Goal: Task Accomplishment & Management: Manage account settings

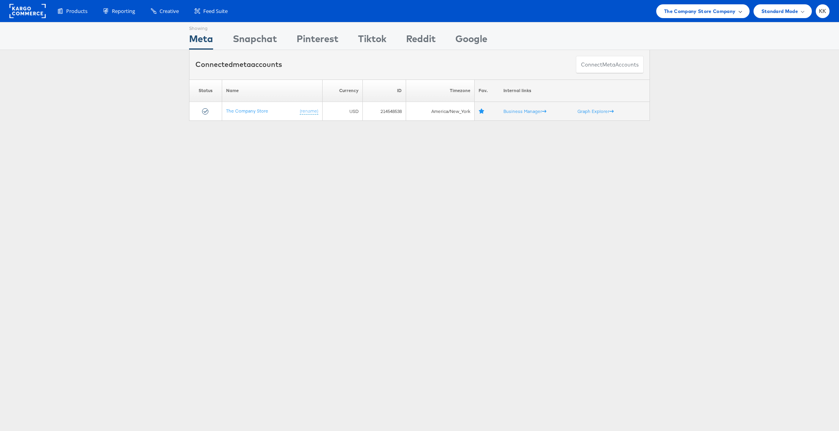
click at [698, 6] on div "The Company Store Company" at bounding box center [702, 11] width 93 height 14
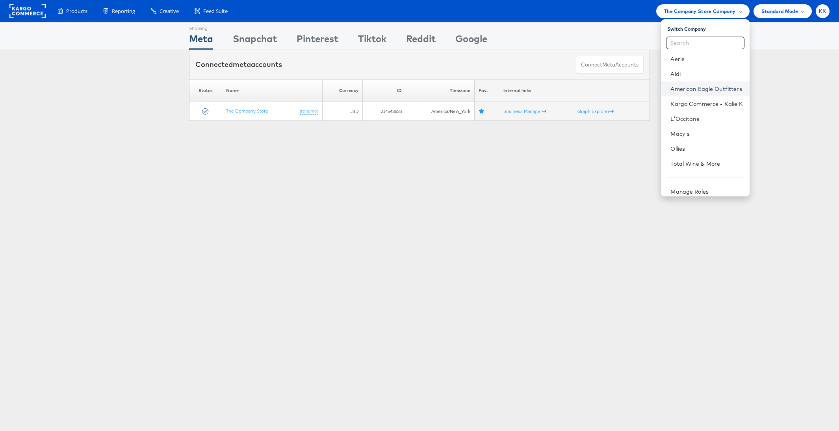
click at [703, 91] on link "American Eagle Outfitters" at bounding box center [706, 89] width 72 height 8
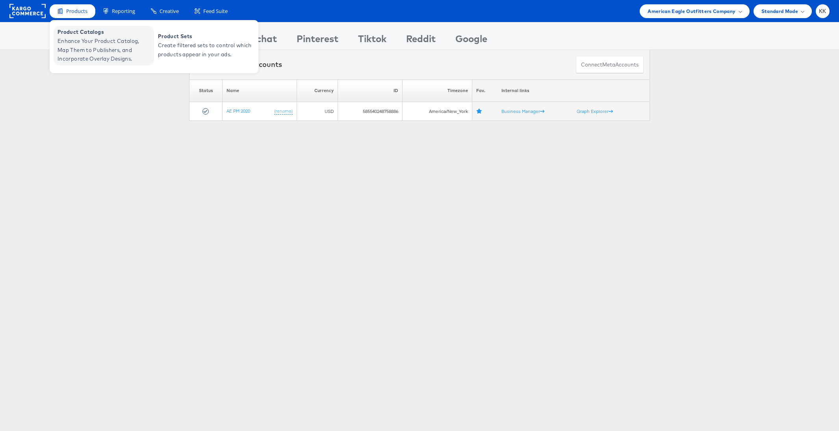
click at [68, 42] on span "Enhance Your Product Catalog, Map Them to Publishers, and Incorporate Overlay D…" at bounding box center [104, 50] width 94 height 27
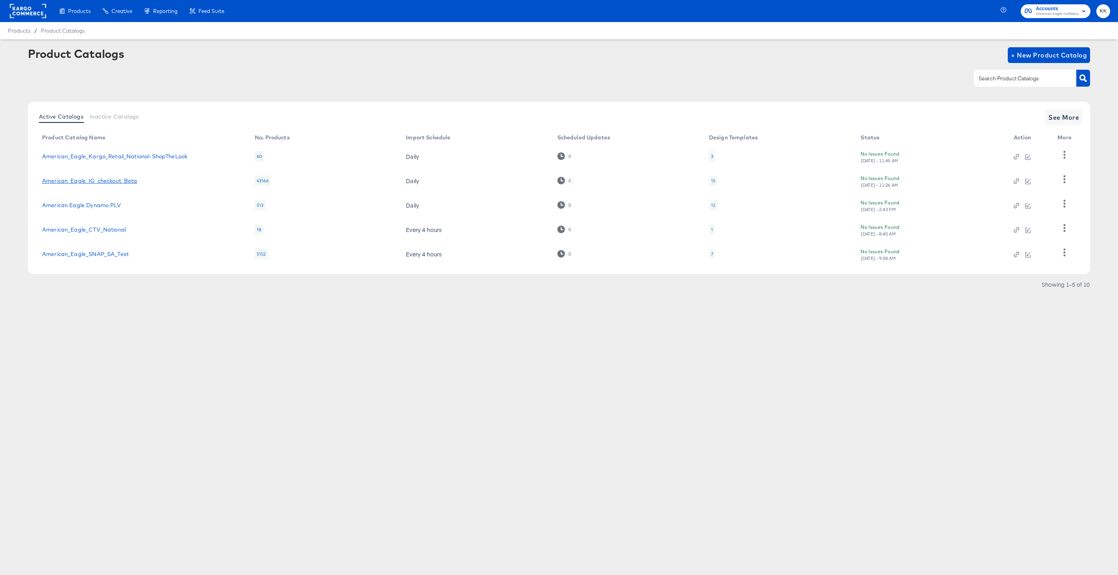
click at [96, 181] on link "American_Eagle_IG_checkout_Beta" at bounding box center [89, 181] width 95 height 6
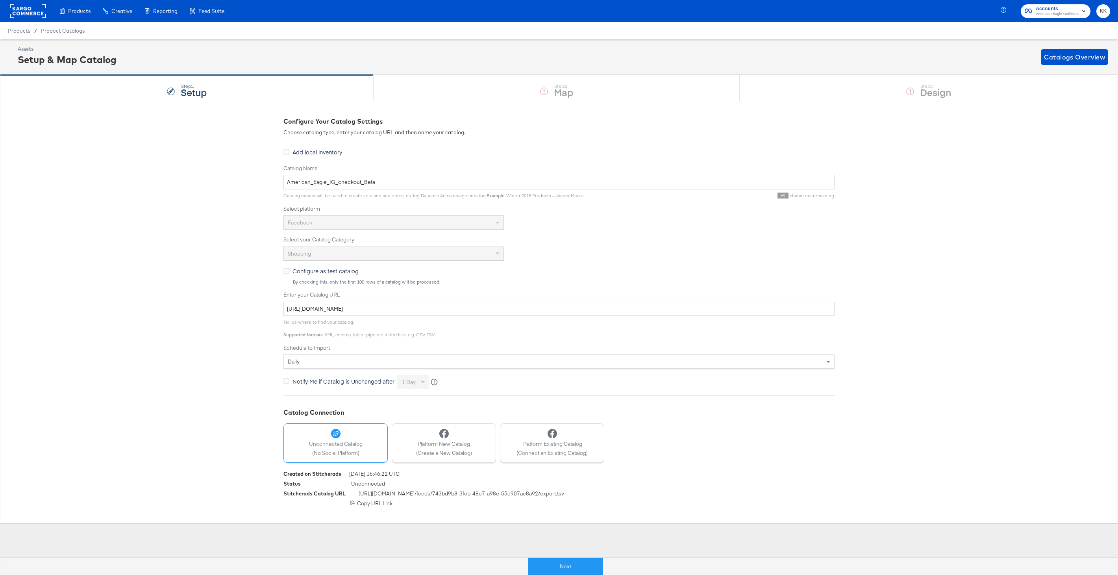
click at [533, 554] on div "Next" at bounding box center [565, 563] width 1118 height 24
click at [535, 562] on button "Next" at bounding box center [565, 566] width 75 height 18
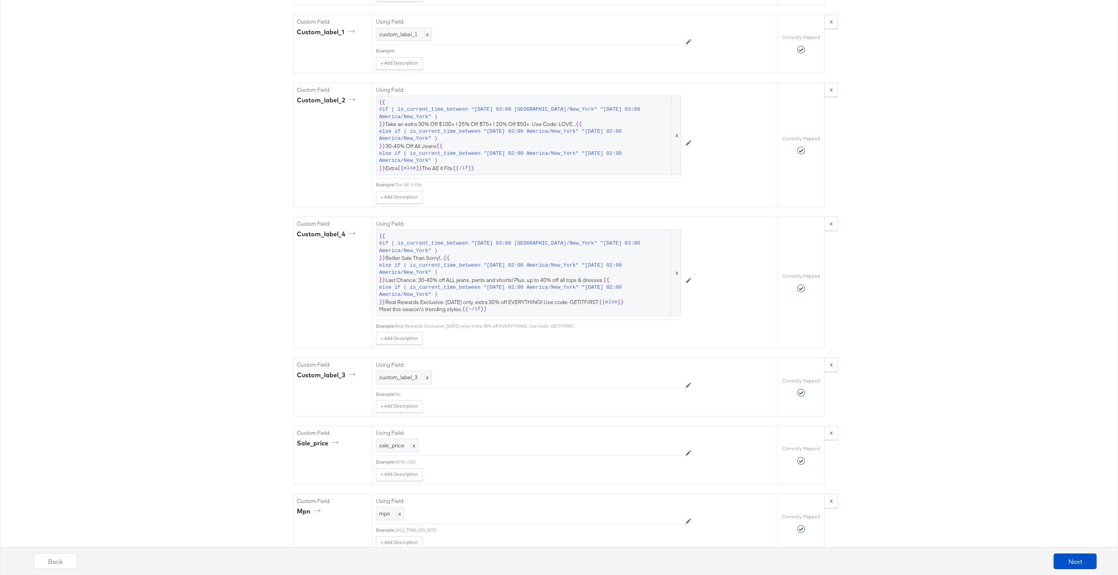
scroll to position [1169, 0]
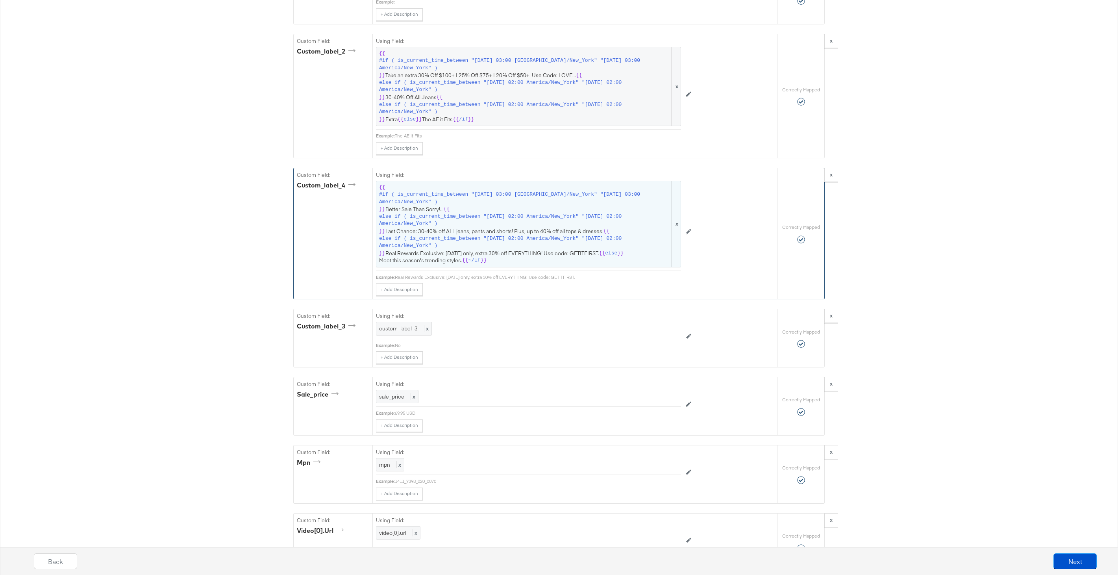
click at [479, 221] on span "else if ( is_current_time_between "2025-08-13 02:00 America/New_York" "2025-08-…" at bounding box center [524, 220] width 291 height 15
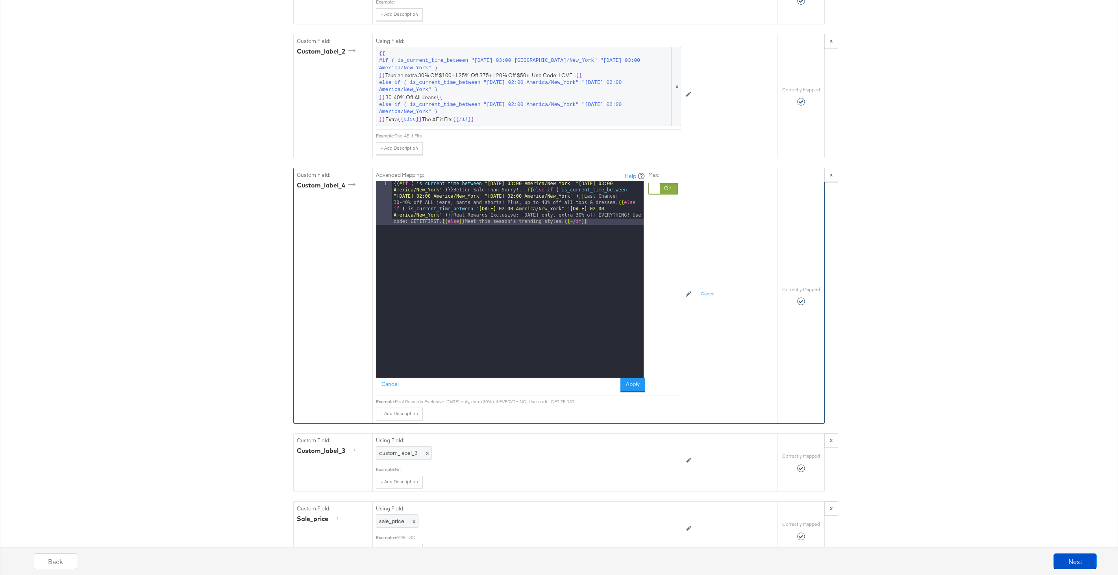
click at [443, 222] on div "{{# if ( is_current_time_between "2024-06-11 03:00 America/New_York" "2024-06-1…" at bounding box center [518, 323] width 252 height 285
drag, startPoint x: 619, startPoint y: 204, endPoint x: 619, endPoint y: 223, distance: 18.9
click at [619, 223] on div "{{# if ( is_current_time_between "2024-06-11 03:00 America/New_York" "2024-06-1…" at bounding box center [518, 304] width 252 height 247
click at [469, 224] on div "{{# if ( is_current_time_between "2024-06-11 03:00 America/New_York" "2024-06-1…" at bounding box center [518, 304] width 252 height 247
paste textarea
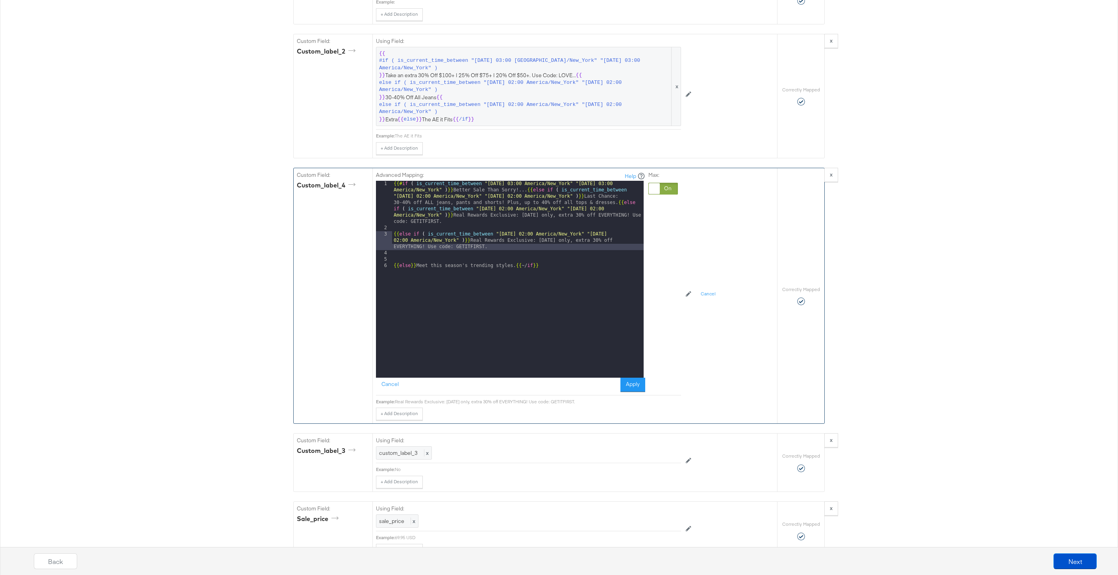
click at [525, 235] on div "{{# if ( is_current_time_between "2024-06-11 03:00 America/New_York" "2024-06-1…" at bounding box center [518, 304] width 252 height 247
click at [628, 234] on div "{{# if ( is_current_time_between "2024-06-11 03:00 America/New_York" "2024-06-1…" at bounding box center [518, 304] width 252 height 247
drag, startPoint x: 493, startPoint y: 248, endPoint x: 481, endPoint y: 243, distance: 13.0
click at [481, 243] on div "{{# if ( is_current_time_between "2024-06-11 03:00 America/New_York" "2024-06-1…" at bounding box center [518, 304] width 252 height 247
click at [392, 235] on div "3" at bounding box center [384, 240] width 16 height 19
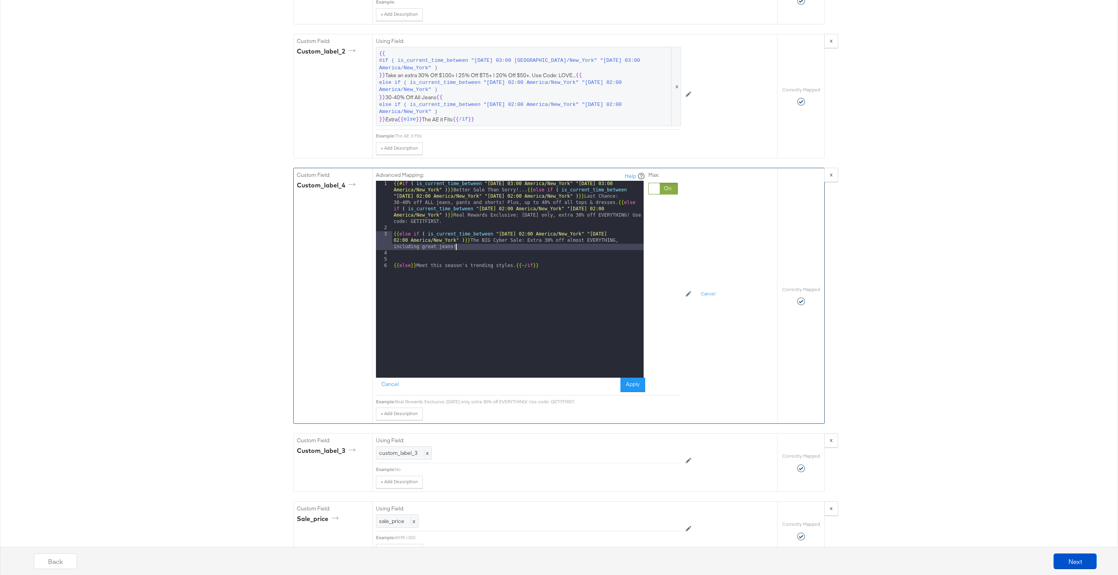
click at [393, 235] on div "{{# if ( is_current_time_between "2024-06-11 03:00 America/New_York" "2024-06-1…" at bounding box center [518, 304] width 252 height 247
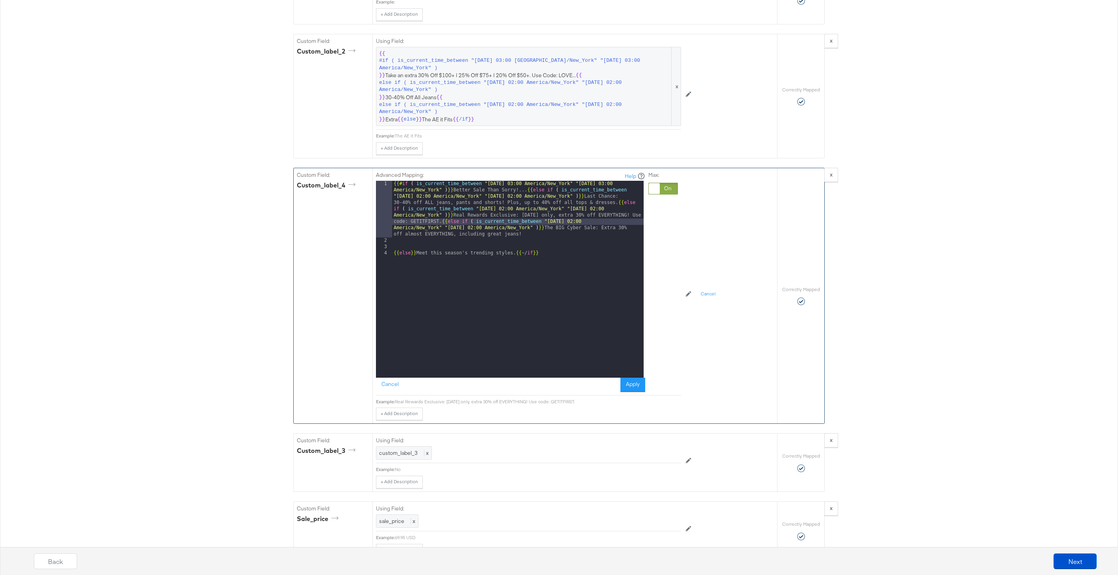
click at [395, 254] on div "{{# if ( is_current_time_between "2024-06-11 03:00 America/New_York" "2024-06-1…" at bounding box center [518, 311] width 252 height 260
click at [630, 386] on button "Apply" at bounding box center [632, 385] width 25 height 14
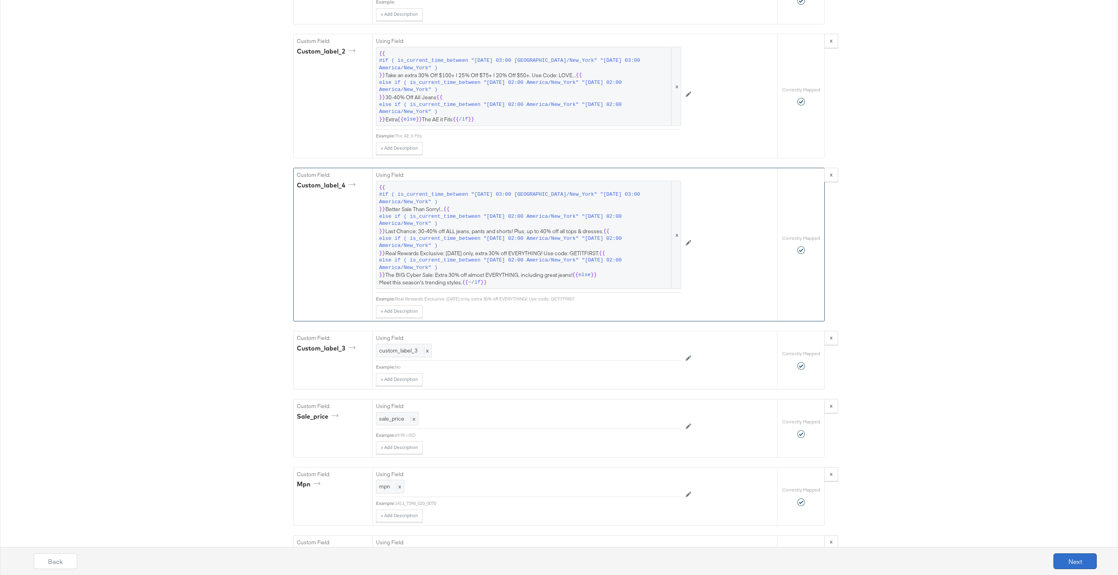
click at [1072, 564] on button "Next" at bounding box center [1075, 561] width 43 height 16
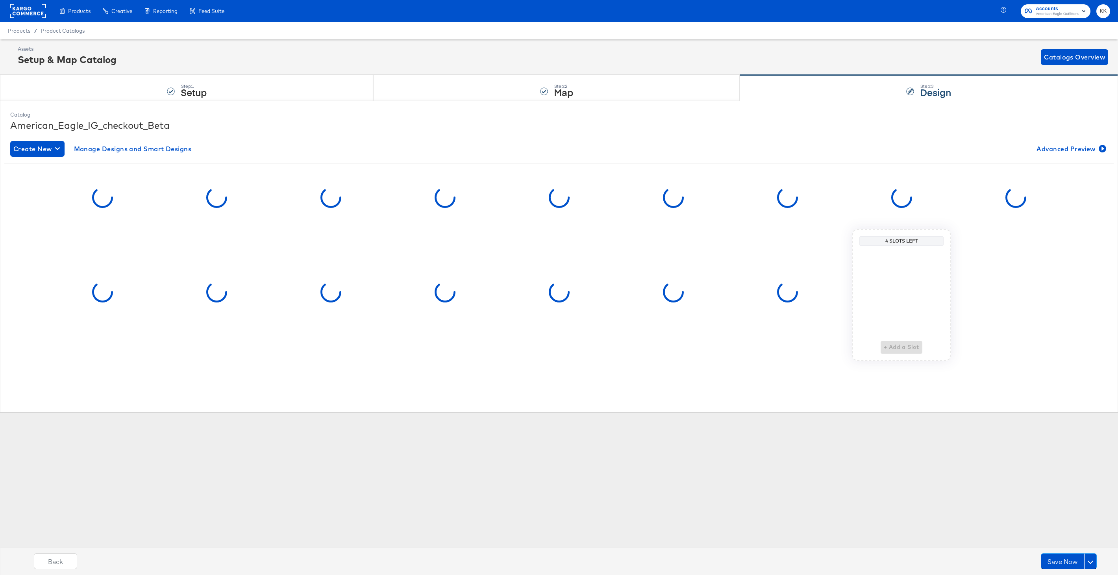
scroll to position [0, 0]
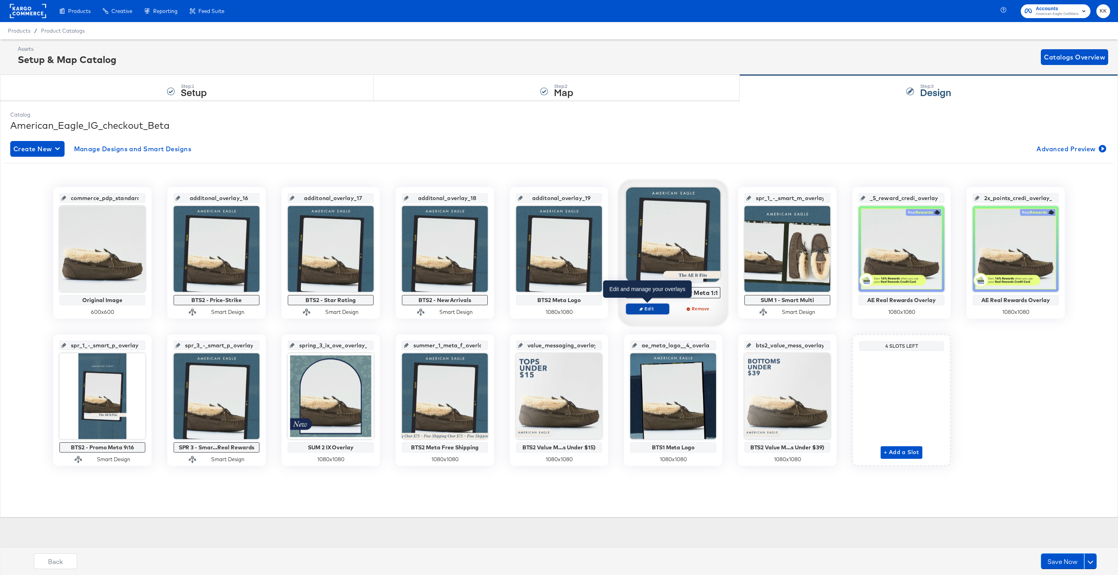
click at [655, 309] on span "Edit" at bounding box center [648, 309] width 36 height 6
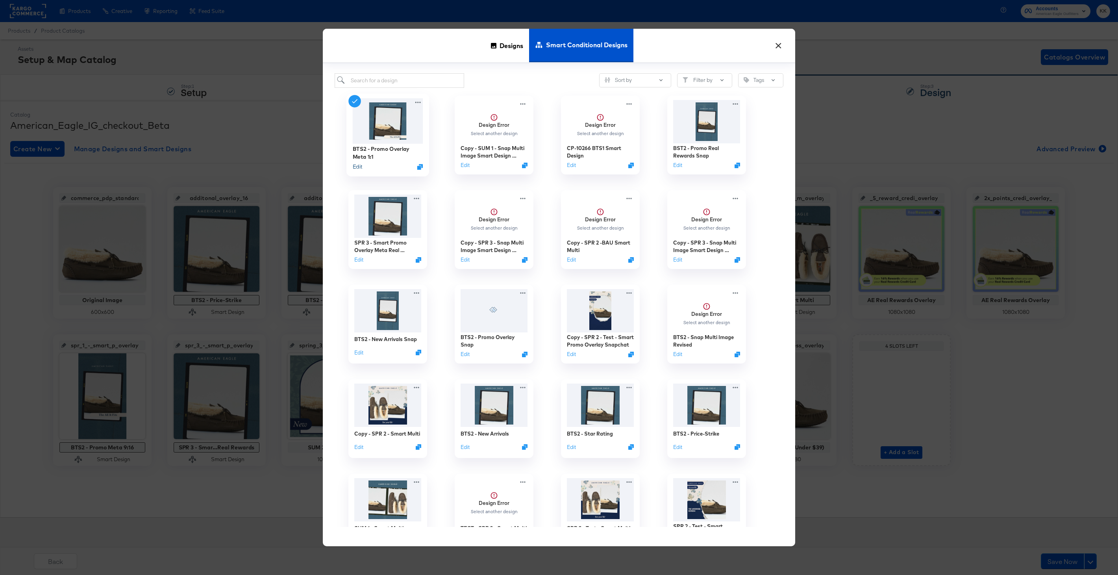
click at [358, 167] on button "Edit" at bounding box center [357, 166] width 9 height 7
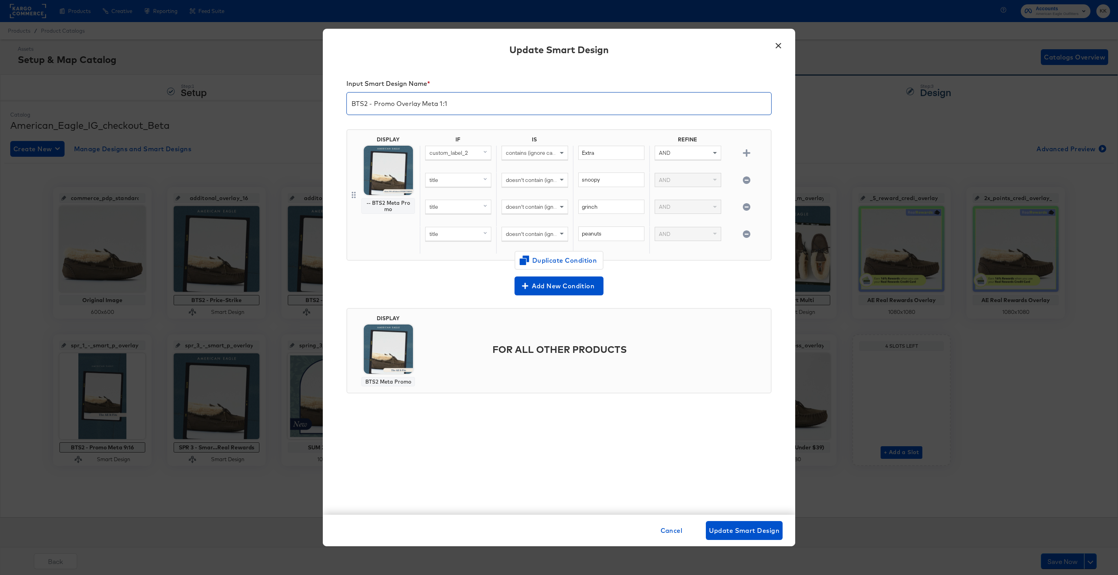
click at [421, 106] on input "BTS2 - Promo Overlay Meta 1:1" at bounding box center [559, 100] width 424 height 22
type input "BTS2 - Promo Meta 1:1"
click at [749, 530] on span "Update Smart Design" at bounding box center [744, 530] width 70 height 11
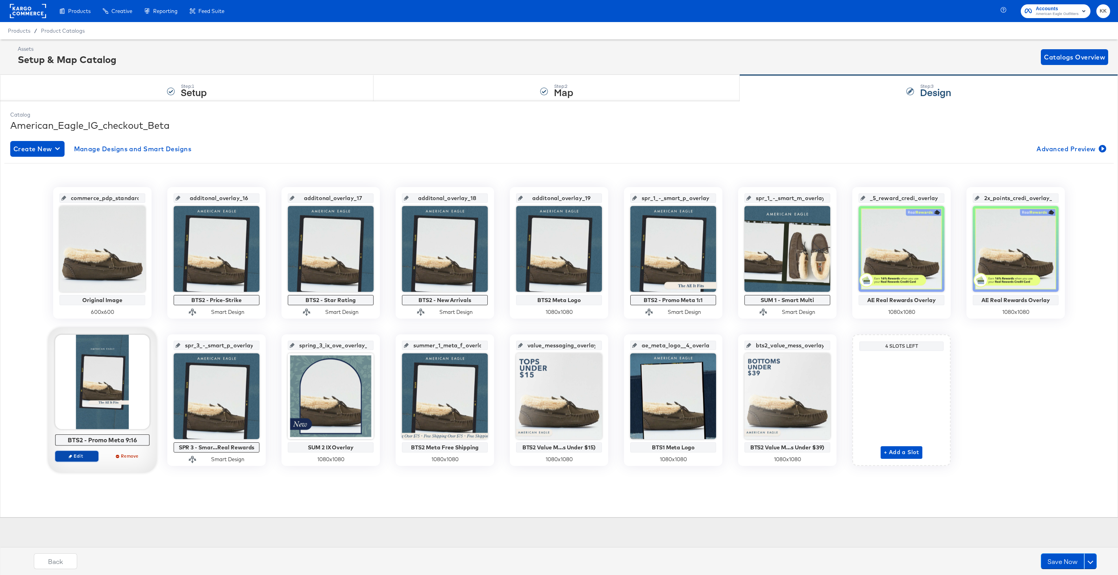
click at [80, 457] on span "Edit" at bounding box center [77, 456] width 36 height 6
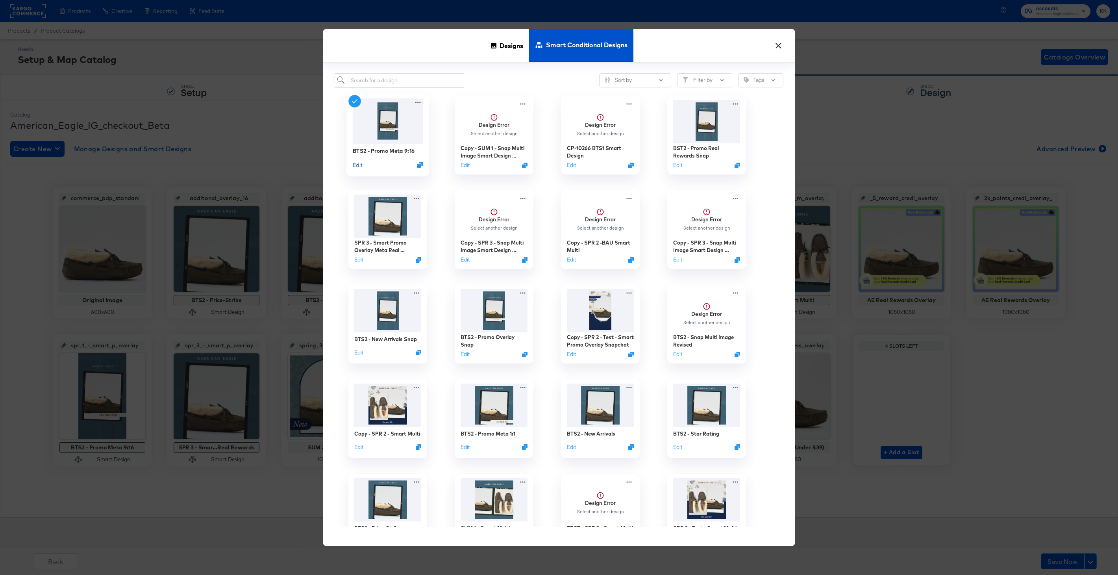
click at [358, 164] on button "Edit" at bounding box center [357, 164] width 9 height 7
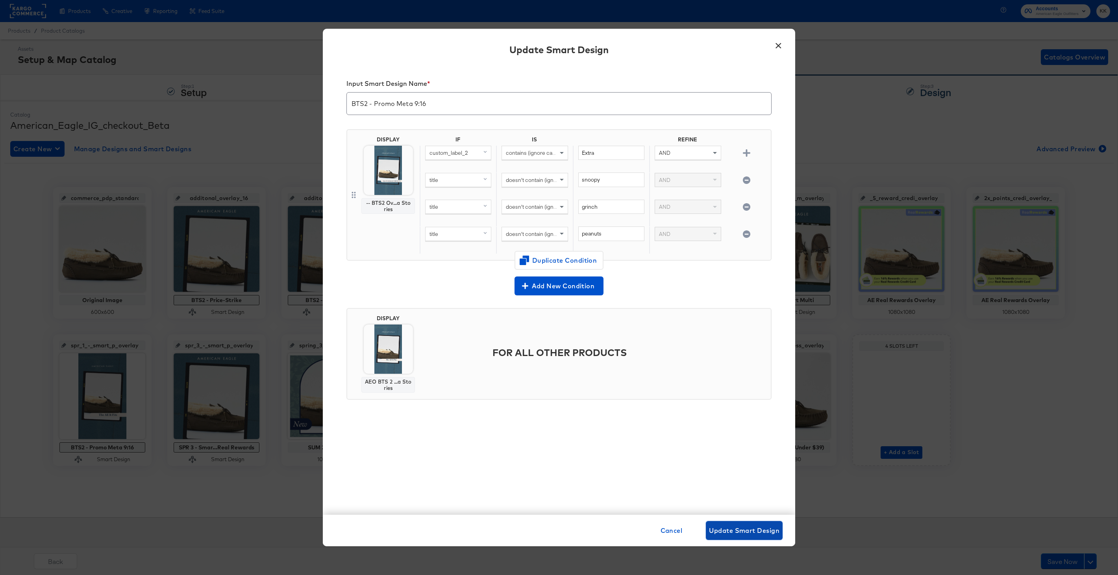
click at [744, 529] on span "Update Smart Design" at bounding box center [744, 530] width 70 height 11
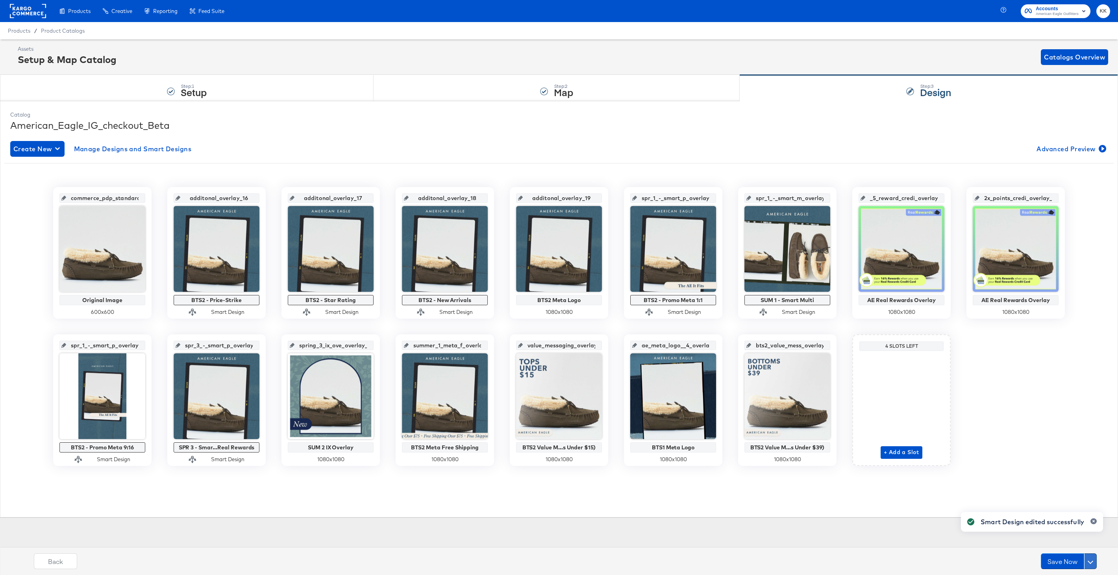
click at [1095, 565] on button at bounding box center [1090, 561] width 13 height 16
click at [1076, 548] on div "Schedule Save" at bounding box center [1072, 545] width 36 height 7
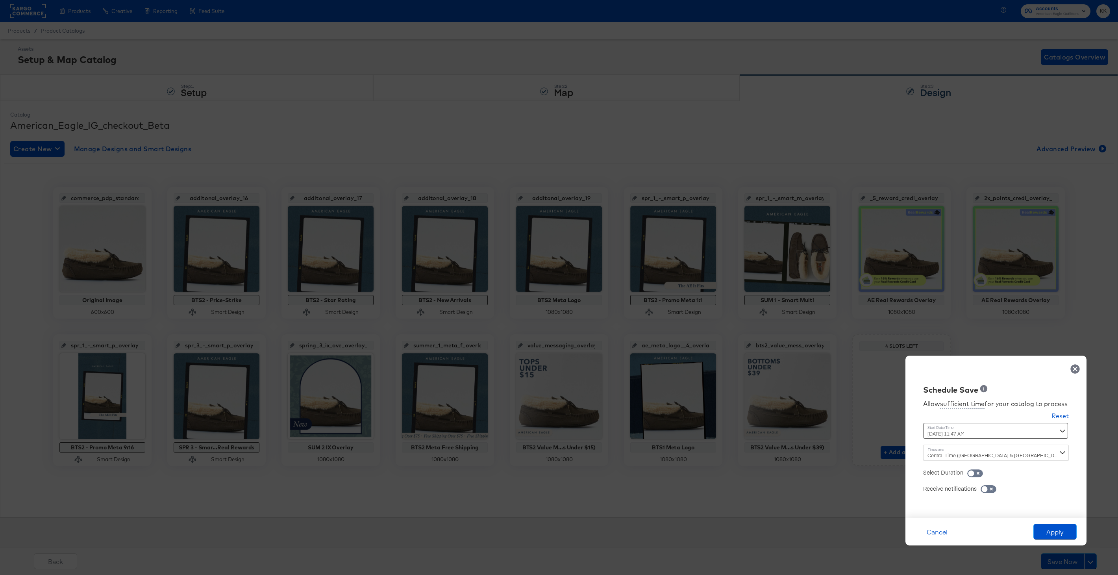
click at [951, 438] on div "August 15th 2025 11:47 AM ‹ August 2025 › Su Mo Tu We Th Fr Sa 27 28 29 30 31 1…" at bounding box center [976, 431] width 107 height 16
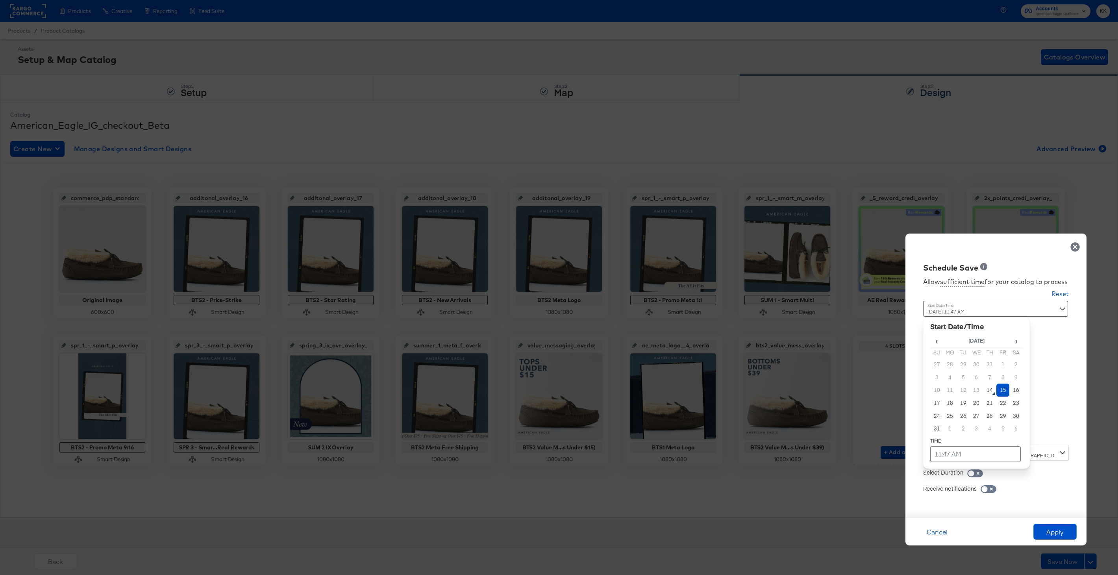
click at [1000, 393] on td "15" at bounding box center [1002, 389] width 13 height 13
click at [957, 449] on td "11:47 AM" at bounding box center [975, 454] width 91 height 16
click at [962, 399] on span "▼" at bounding box center [960, 395] width 16 height 16
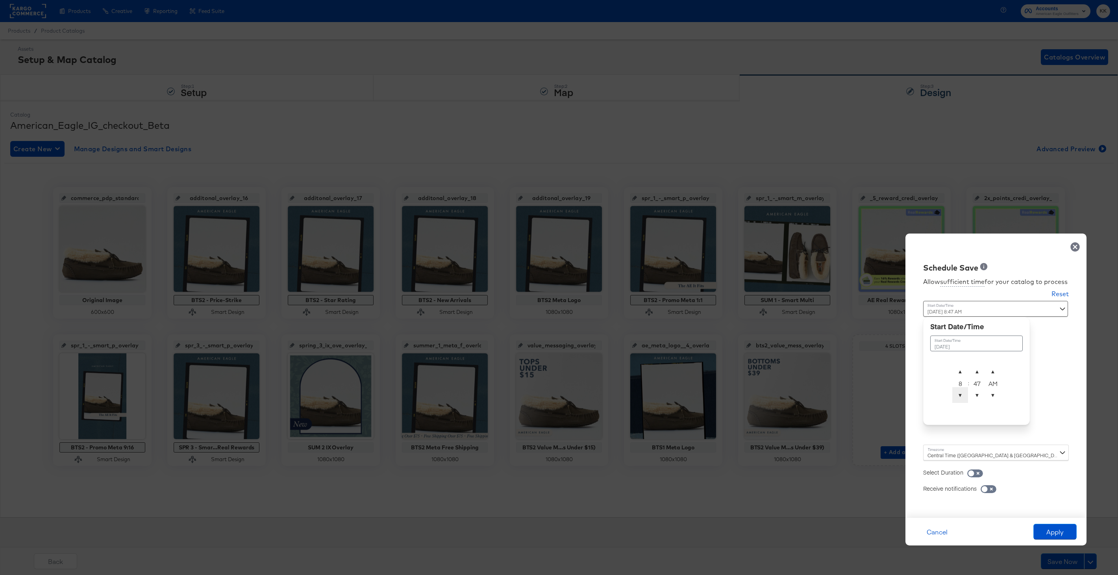
click at [962, 399] on span "▼" at bounding box center [960, 395] width 16 height 16
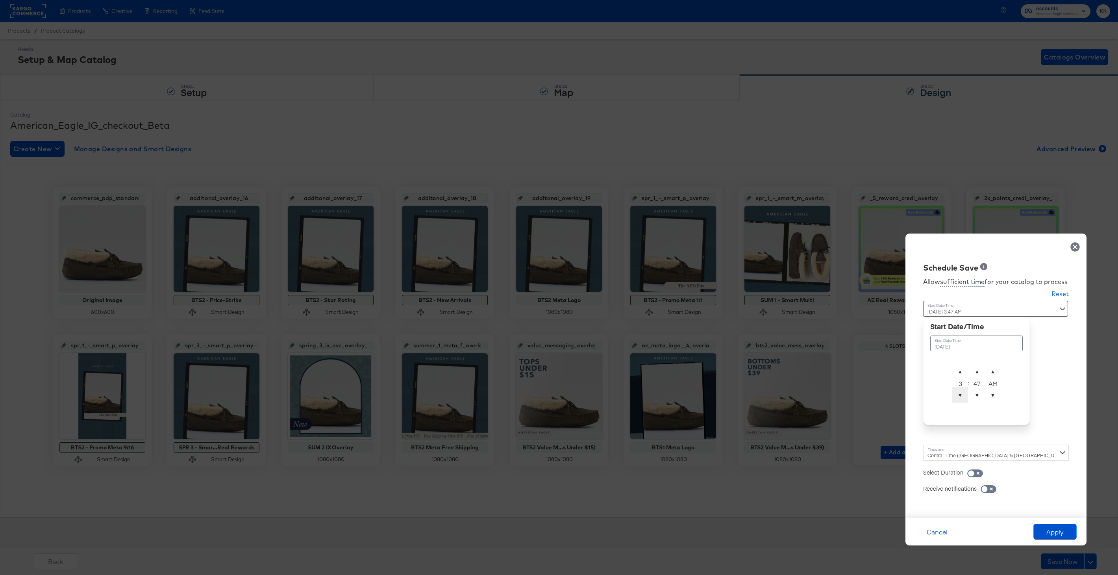
click at [962, 399] on span "▼" at bounding box center [960, 395] width 16 height 16
click at [983, 367] on span "▲" at bounding box center [977, 371] width 16 height 16
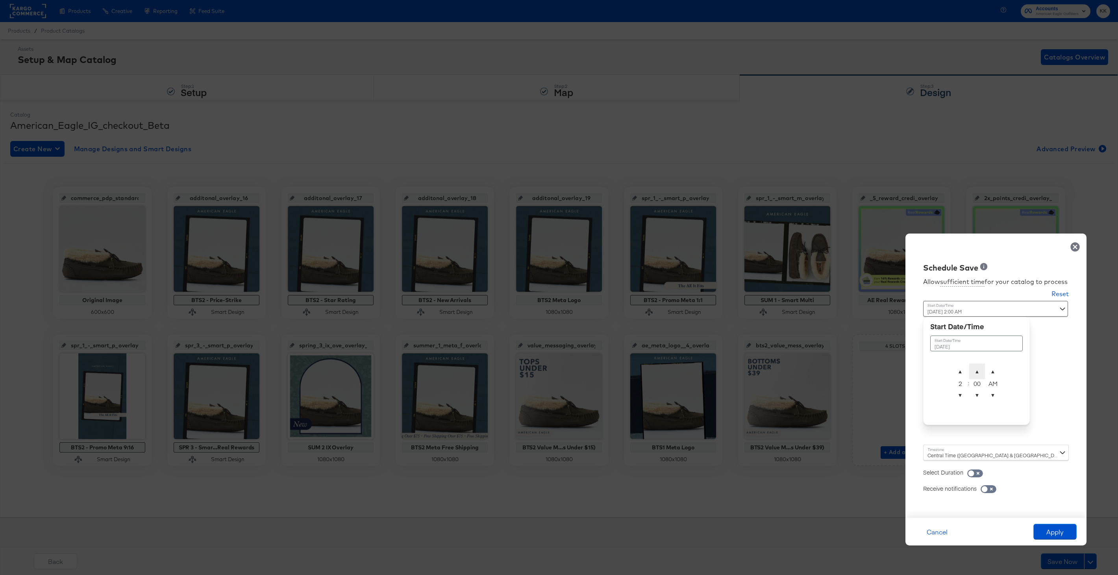
click at [983, 367] on span "▲" at bounding box center [977, 371] width 16 height 16
click at [981, 396] on span "▼" at bounding box center [977, 395] width 16 height 16
type input "August 15th 2025 2:00 AM"
click at [949, 451] on div "Central Time (US & Canada) (America/Chicago)" at bounding box center [996, 452] width 146 height 16
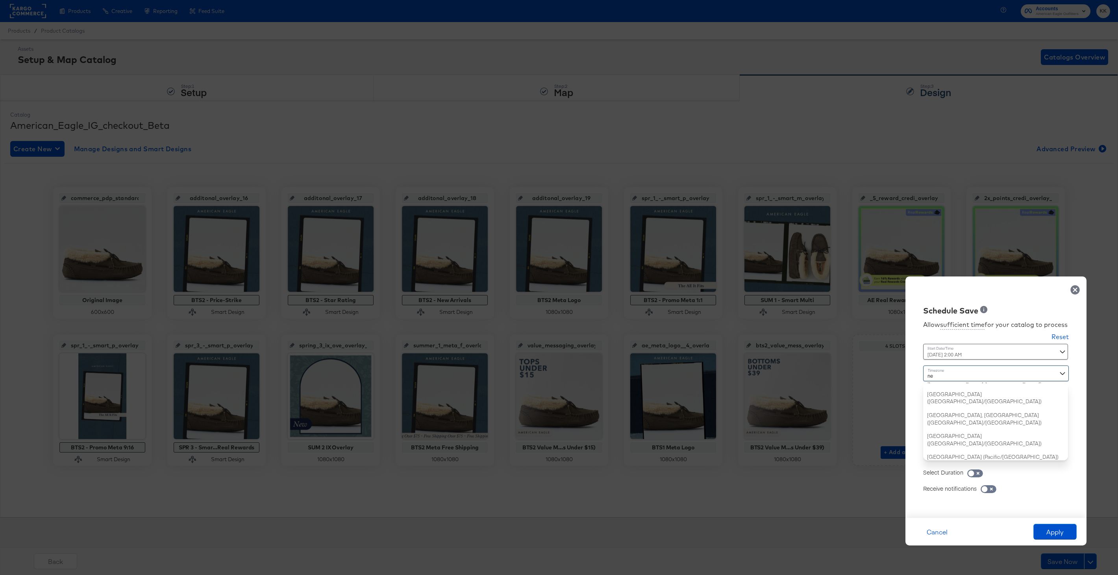
type input "new"
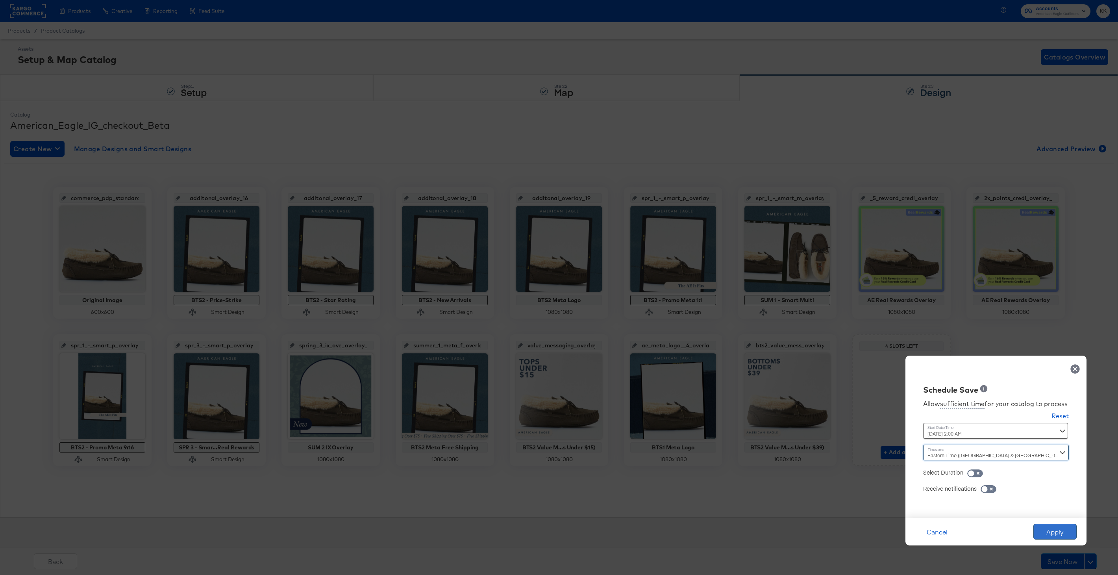
click at [1062, 528] on button "Apply" at bounding box center [1054, 532] width 43 height 16
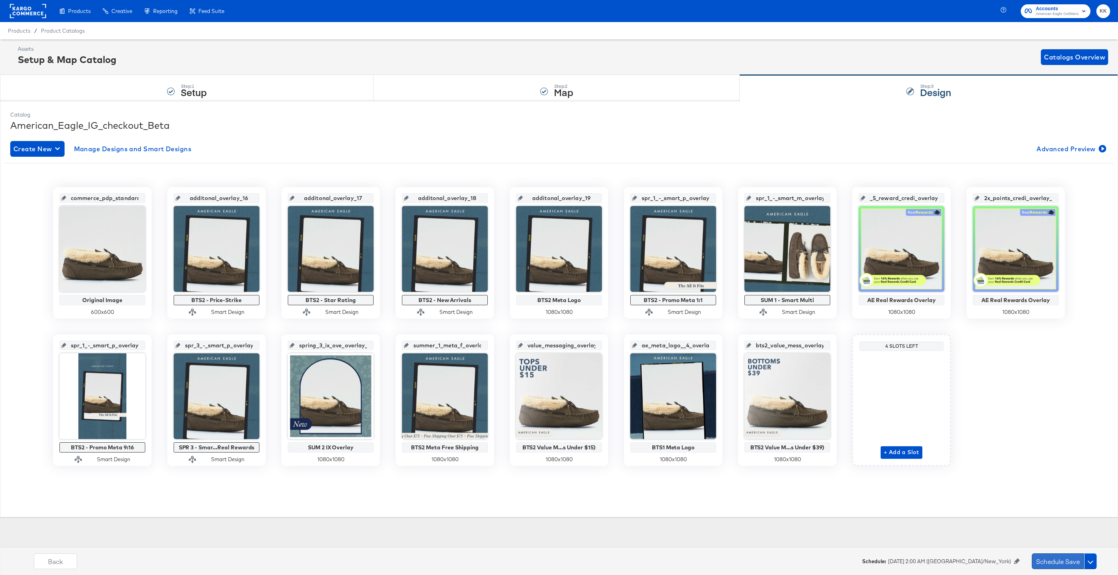
click at [1043, 565] on button "Schedule Save" at bounding box center [1058, 561] width 52 height 16
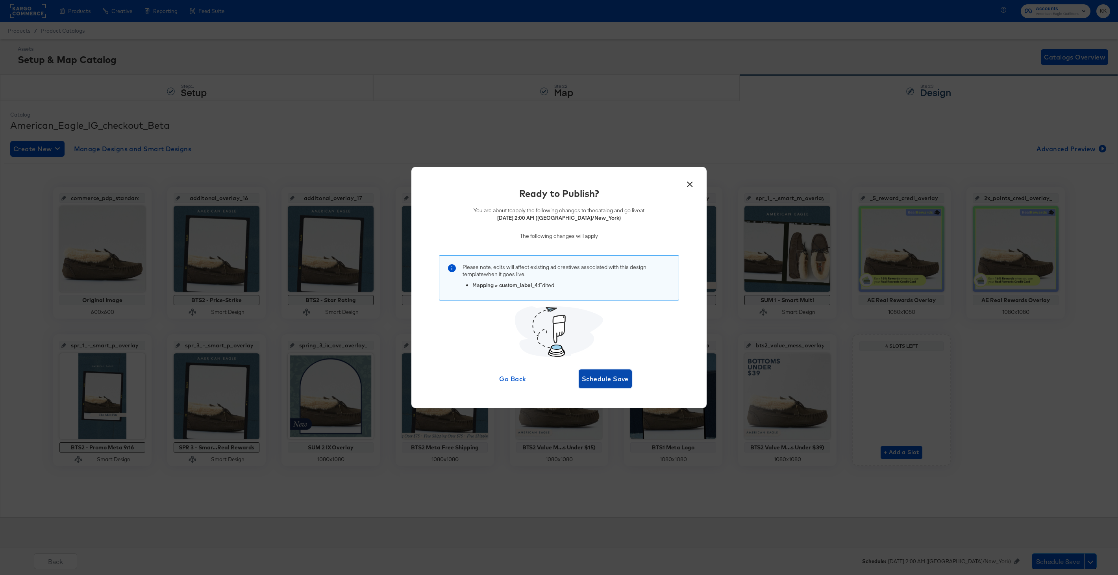
click at [610, 383] on span "Schedule Save" at bounding box center [605, 378] width 47 height 11
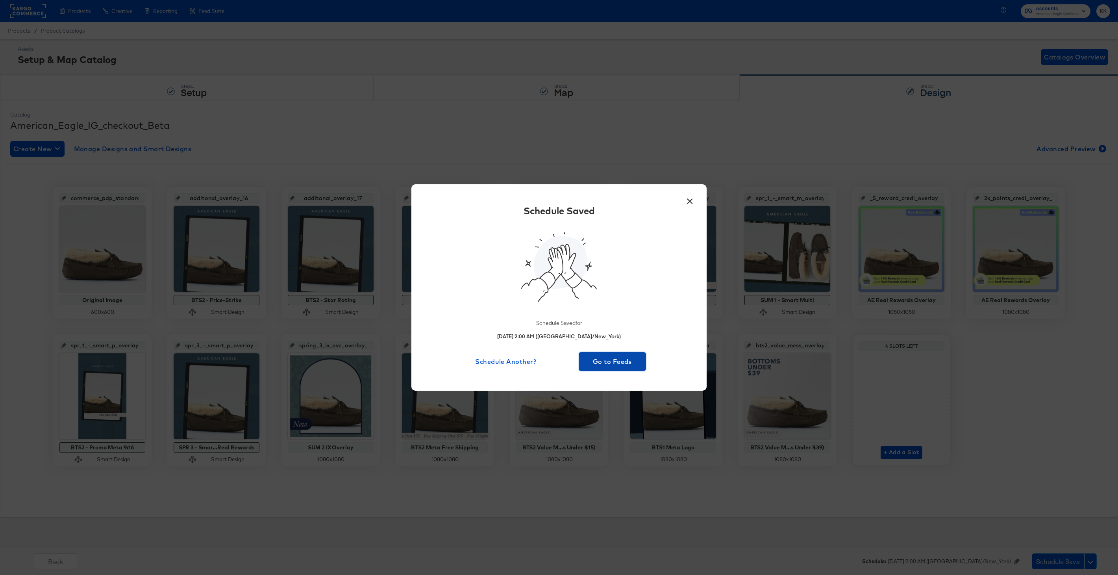
click at [594, 365] on span "Go to Feeds" at bounding box center [612, 361] width 61 height 11
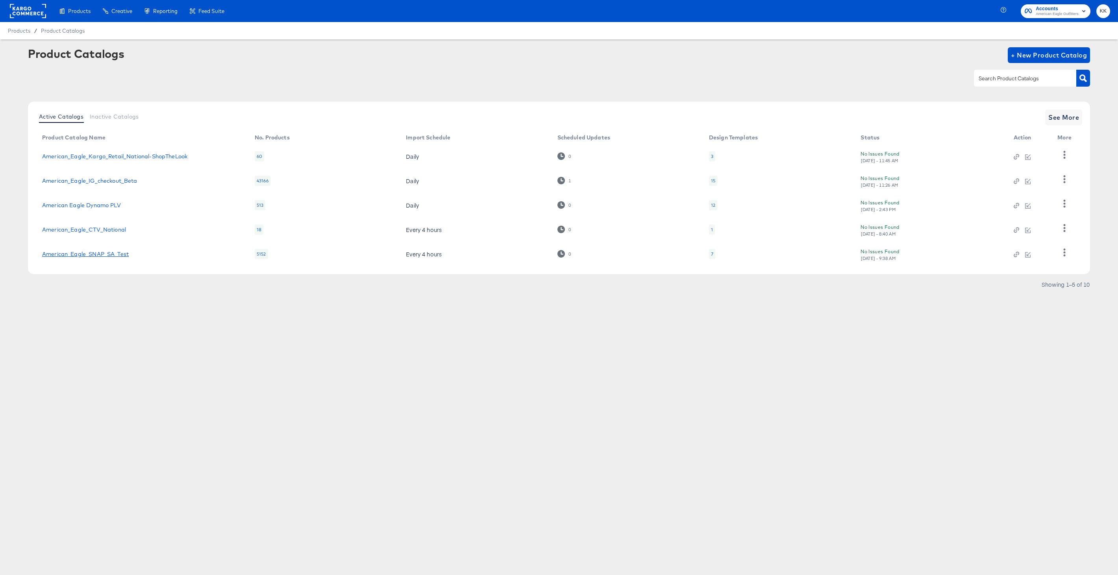
click at [95, 254] on link "American_Eagle_SNAP_SA_Test" at bounding box center [85, 254] width 87 height 6
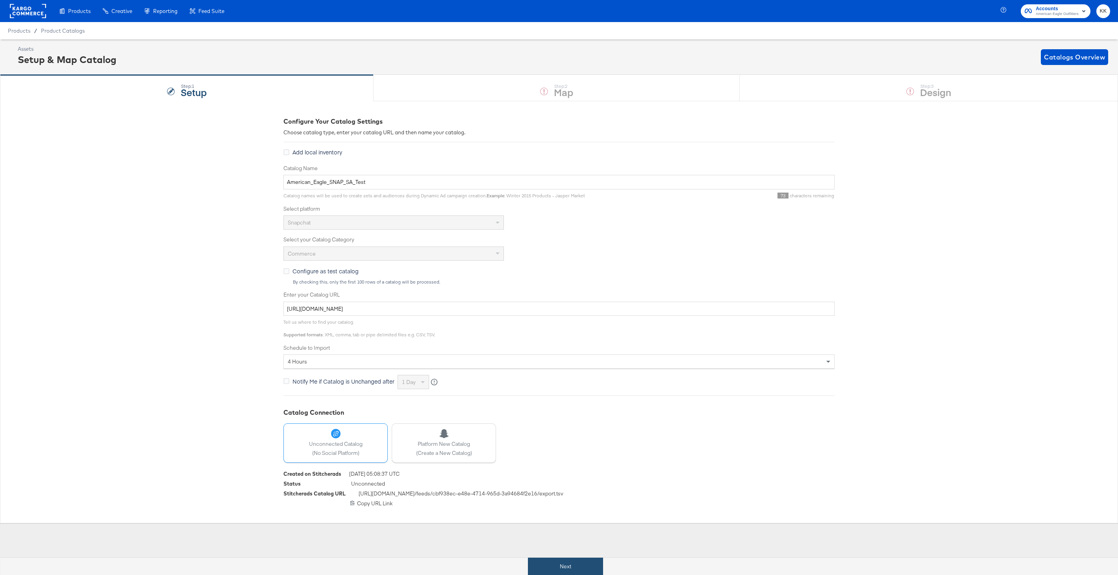
click at [561, 568] on button "Next" at bounding box center [565, 566] width 75 height 18
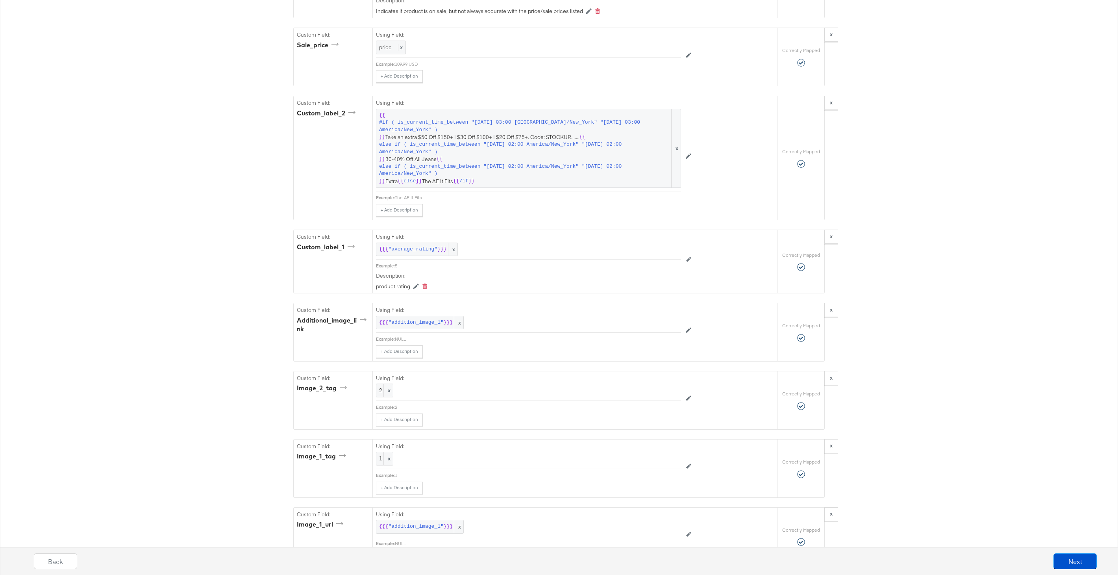
scroll to position [1120, 0]
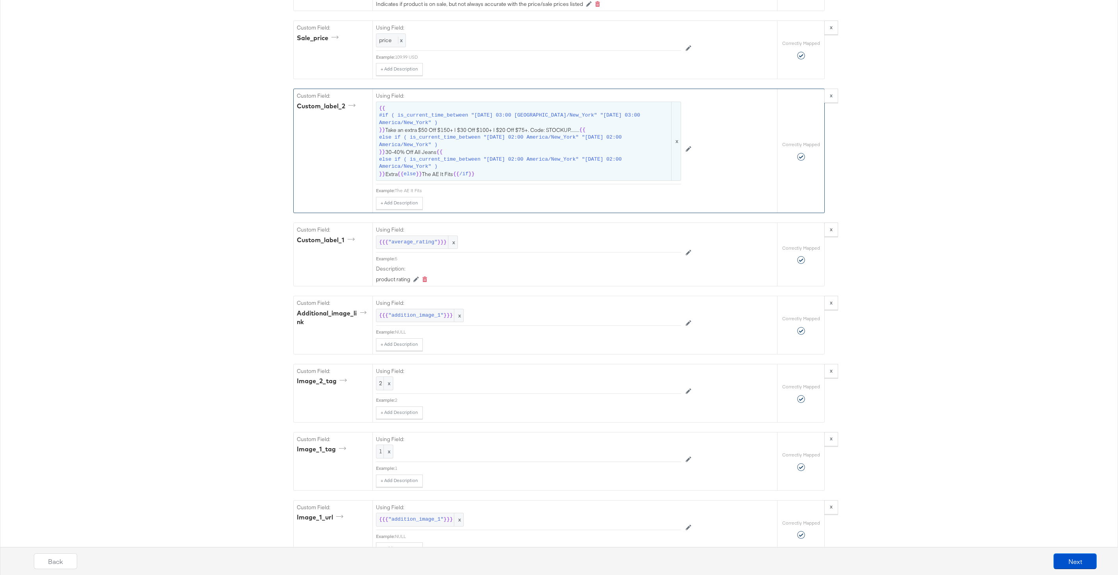
click at [474, 169] on span "else if ( is_current_time_between "2025-08-15 02:00 America/New_York" "2025-08-…" at bounding box center [524, 163] width 291 height 15
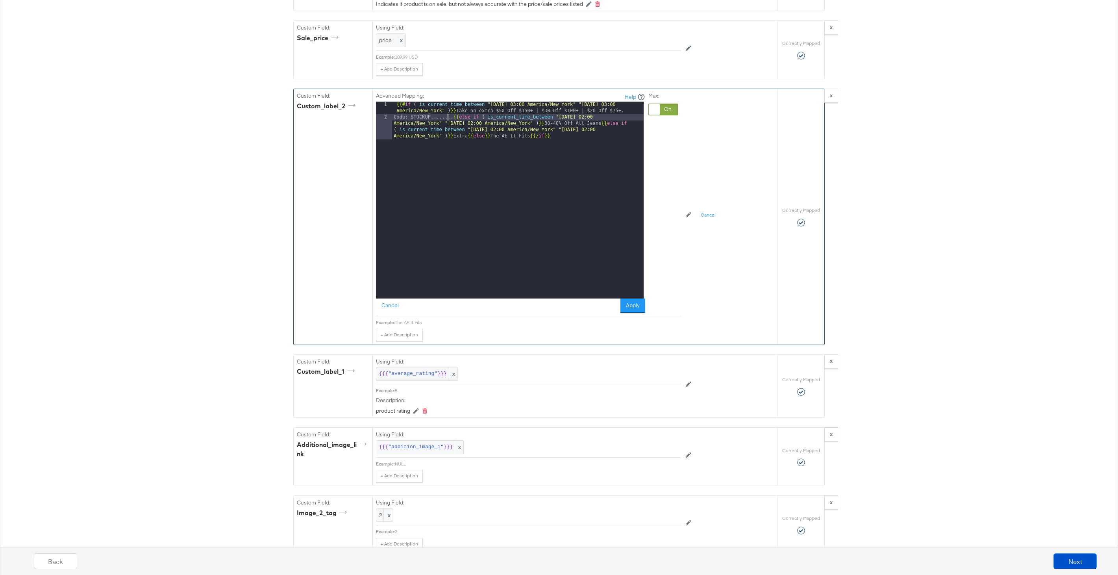
click at [448, 119] on div "{{# if ( is_current_time_between "2024-06-11 03:00 America/New_York" "2024-06-1…" at bounding box center [518, 219] width 252 height 235
click at [628, 302] on button "Apply" at bounding box center [632, 305] width 25 height 14
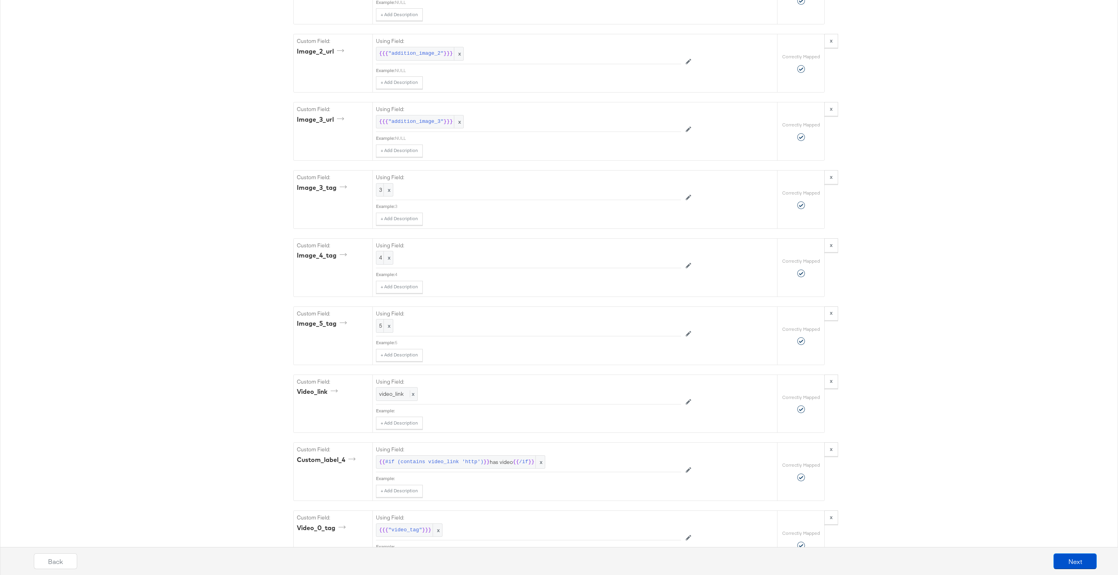
scroll to position [1697, 0]
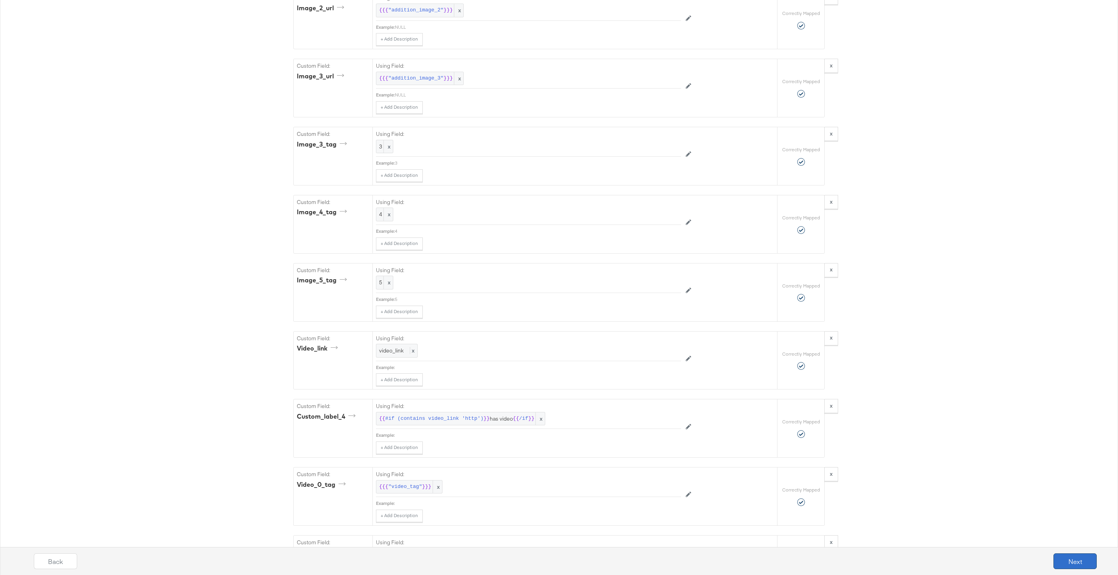
click at [1085, 563] on button "Next" at bounding box center [1075, 561] width 43 height 16
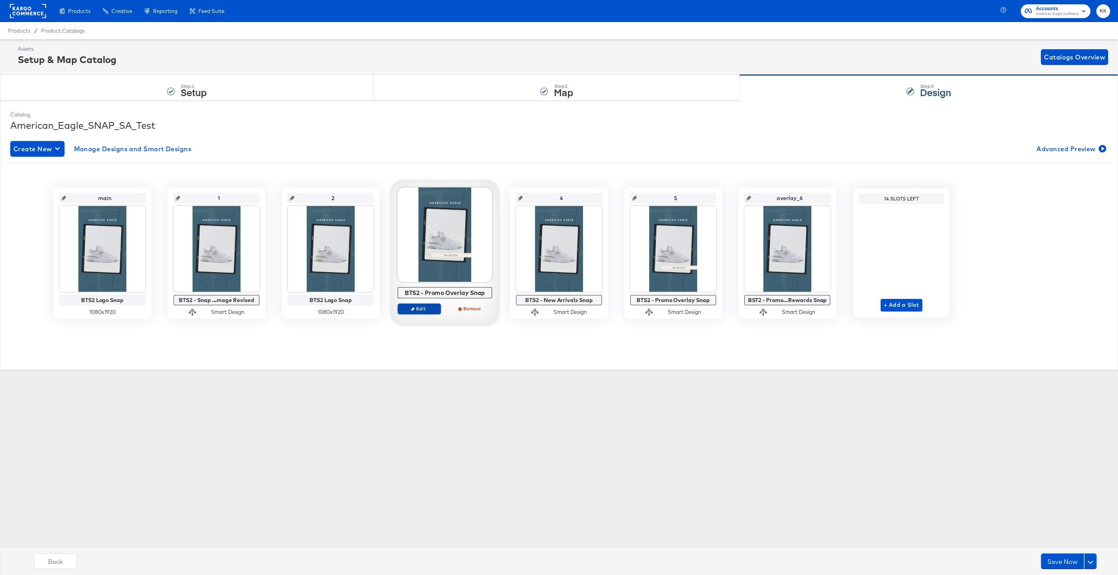
click at [420, 313] on button "Edit" at bounding box center [419, 308] width 43 height 11
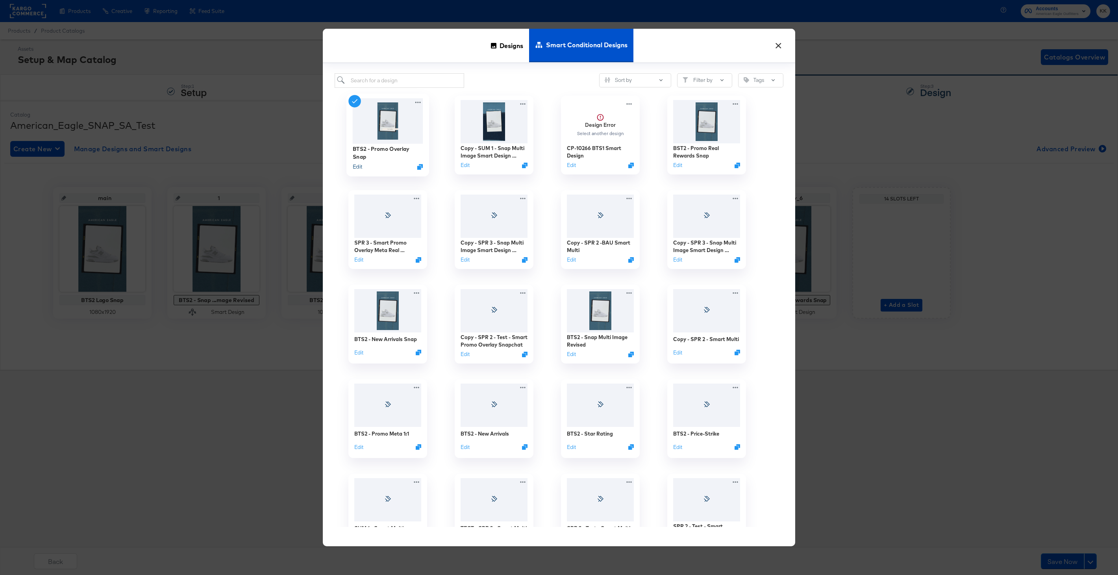
click at [360, 167] on button "Edit" at bounding box center [357, 166] width 9 height 7
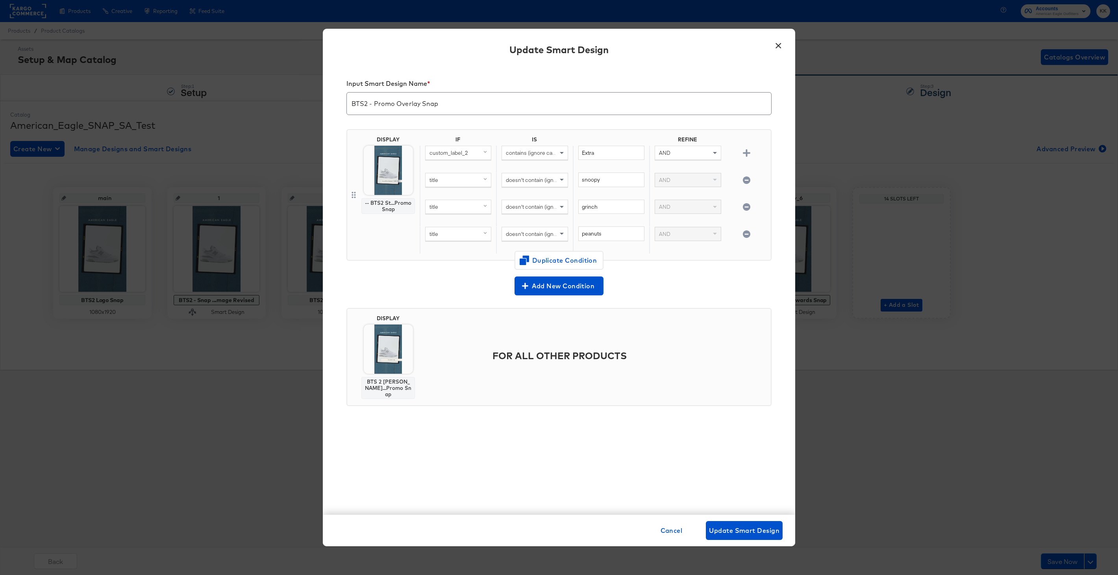
click at [419, 106] on input "BTS2 - Promo Overlay Snap" at bounding box center [559, 100] width 424 height 22
type input "BTS2 - Promo Snap"
click at [756, 525] on span "Update Smart Design" at bounding box center [744, 530] width 70 height 11
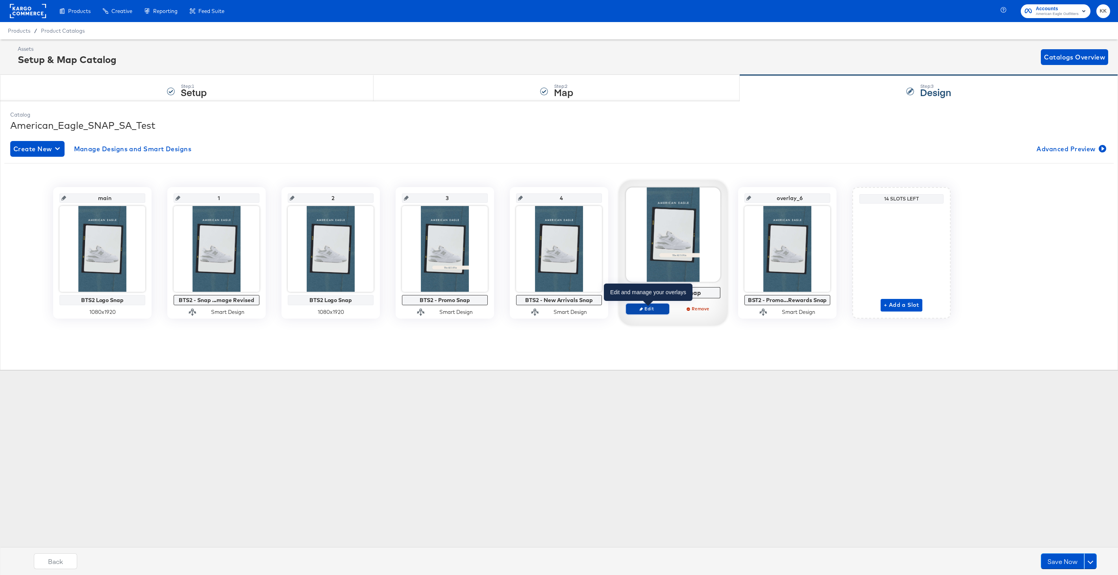
click at [658, 307] on span "Edit" at bounding box center [648, 309] width 36 height 6
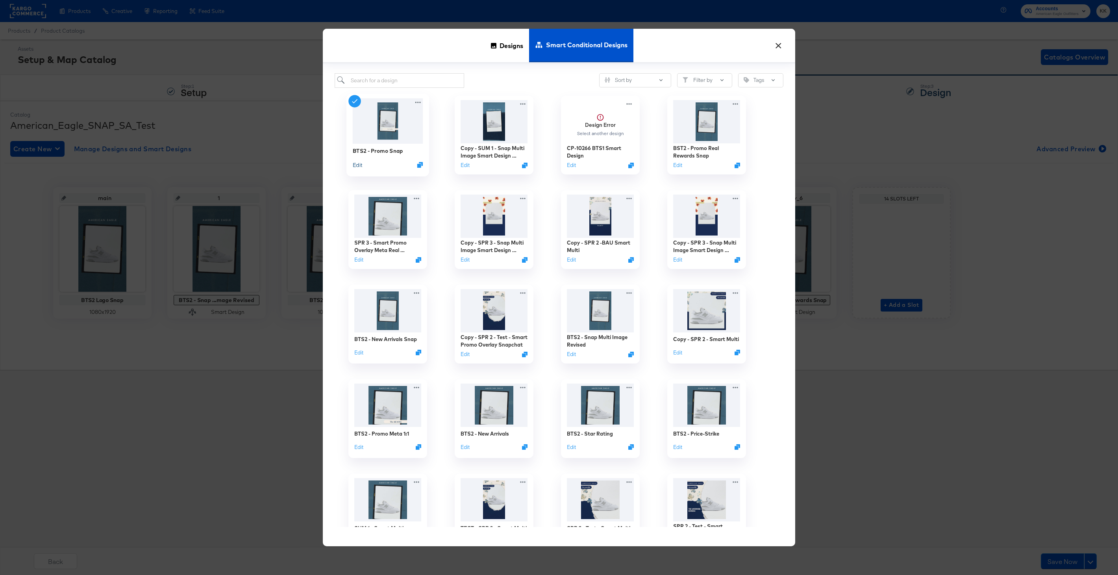
click at [359, 167] on button "Edit" at bounding box center [357, 164] width 9 height 7
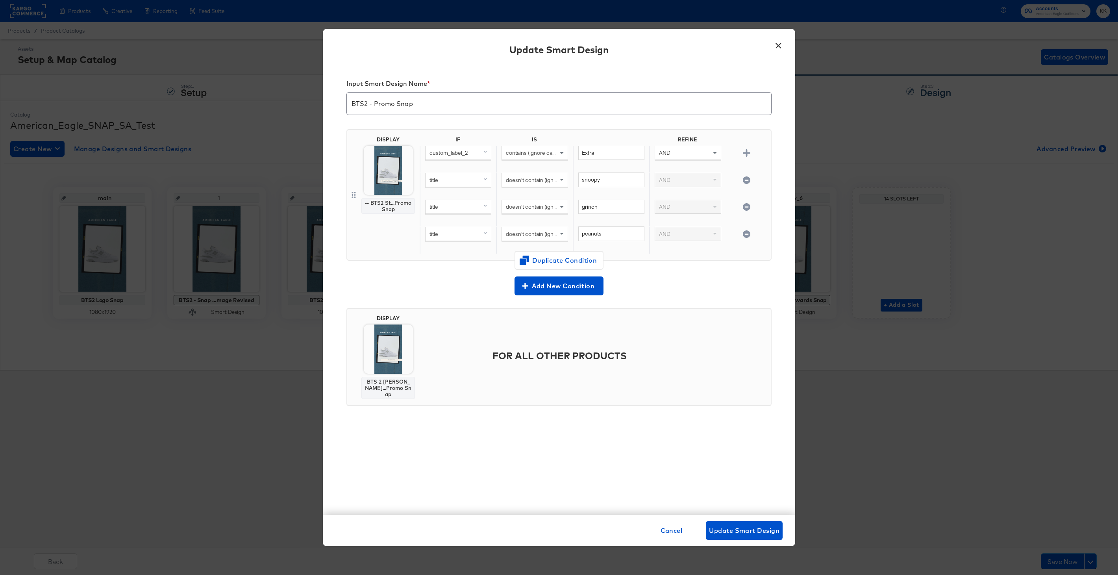
click at [779, 46] on button "×" at bounding box center [778, 44] width 14 height 14
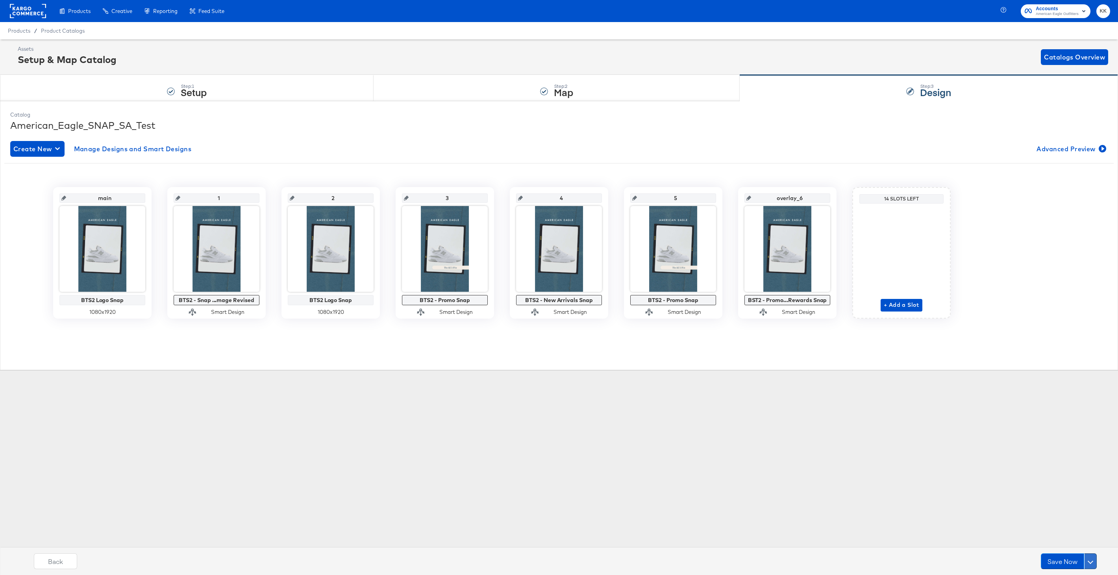
click at [1093, 558] on button at bounding box center [1090, 561] width 13 height 16
click at [1070, 547] on div "Schedule Save" at bounding box center [1072, 545] width 36 height 7
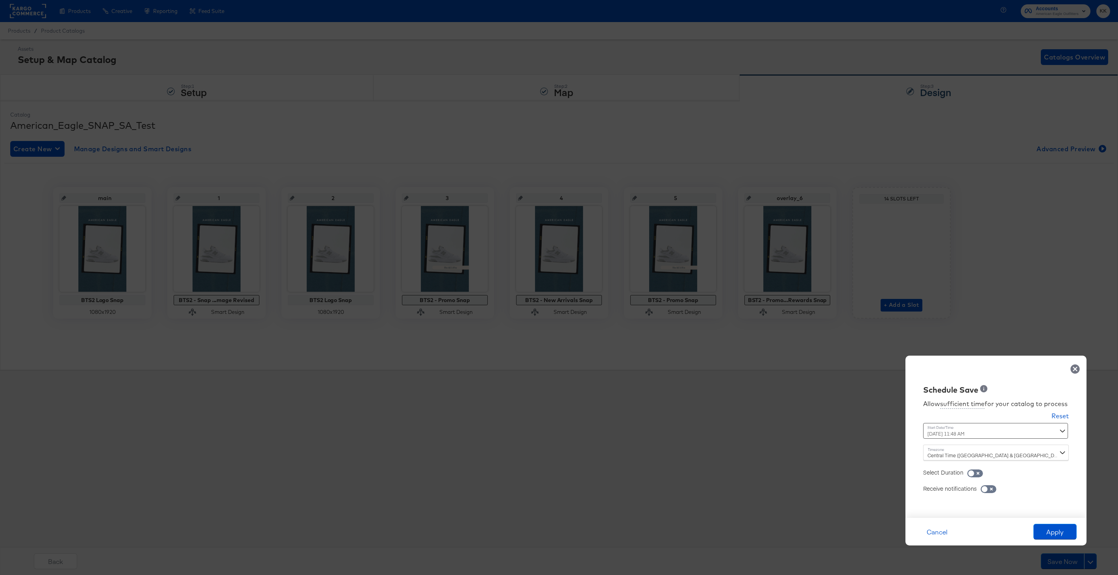
click at [941, 432] on div "August 15th 2025 11:48 AM ‹ August 2025 › Su Mo Tu We Th Fr Sa 27 28 29 30 31 1…" at bounding box center [976, 431] width 107 height 16
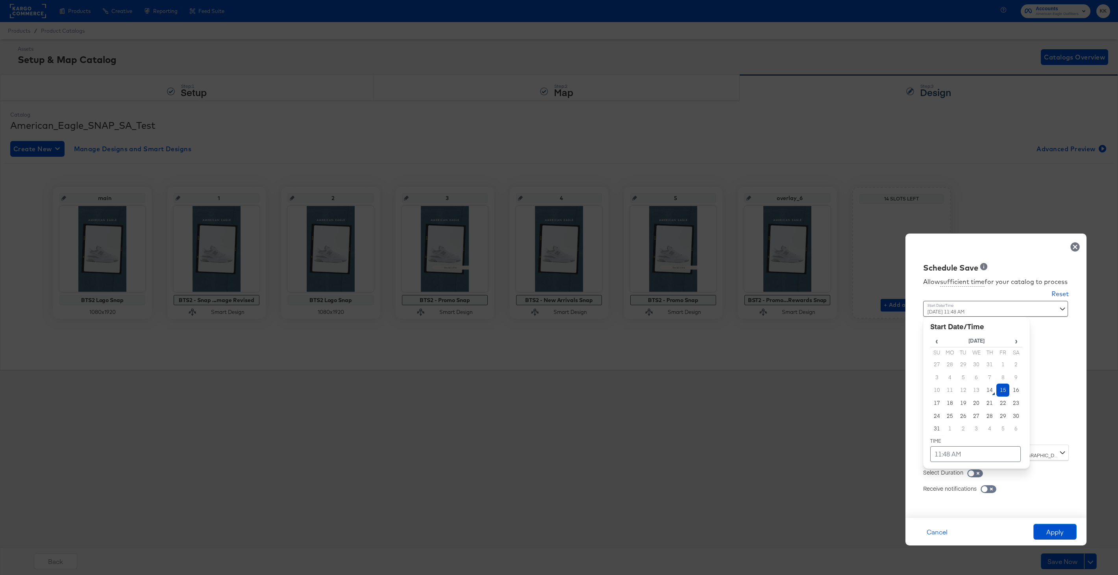
click at [1002, 391] on td "15" at bounding box center [1002, 389] width 13 height 13
click at [961, 445] on table "‹ August 2025 › Su Mo Tu We Th Fr Sa 27 28 29 30 31 1 2 3 4 5 6 7 8 9 10 11 12 …" at bounding box center [976, 397] width 93 height 127
click at [959, 455] on td "11:48 AM" at bounding box center [975, 454] width 91 height 16
click at [966, 365] on span "▲" at bounding box center [960, 371] width 16 height 16
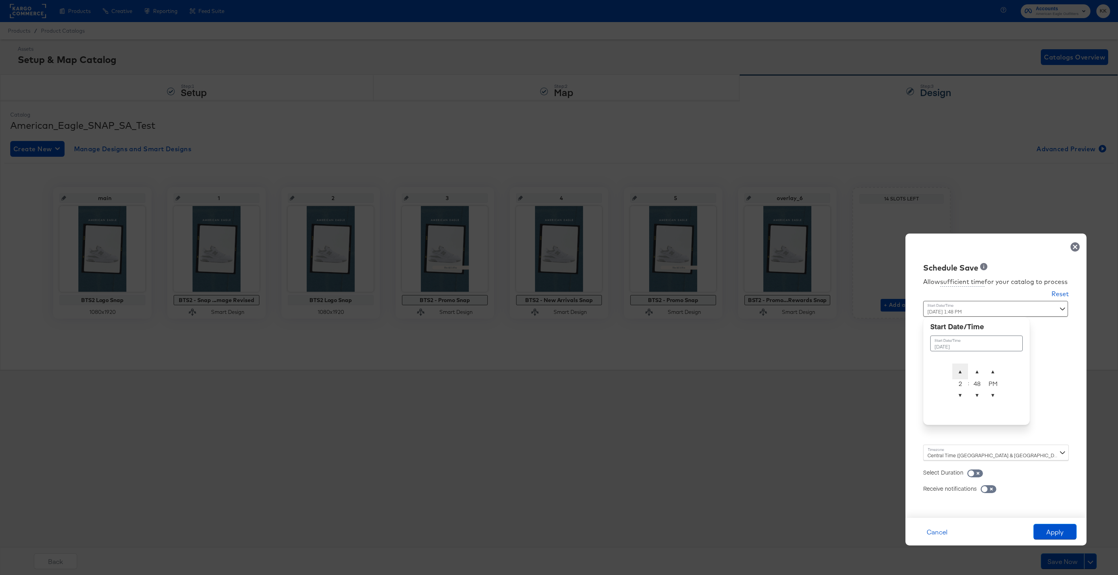
click at [966, 365] on span "▲" at bounding box center [960, 371] width 16 height 16
click at [977, 356] on table "August 15th 2025 ▲ 2 ▼ : ▲ 48 ▼ ▲ PM ▼" at bounding box center [976, 369] width 93 height 74
click at [977, 365] on span "▲" at bounding box center [977, 371] width 16 height 16
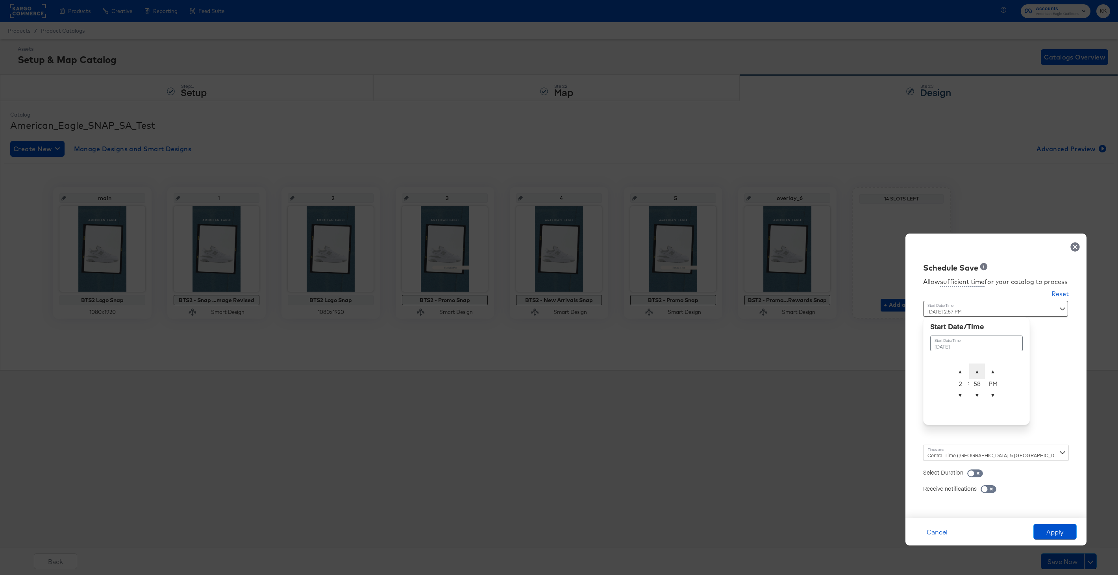
click at [977, 365] on span "▲" at bounding box center [977, 371] width 16 height 16
type input "August 15th 2025 2:00 AM"
click at [991, 369] on span "▲" at bounding box center [993, 371] width 16 height 16
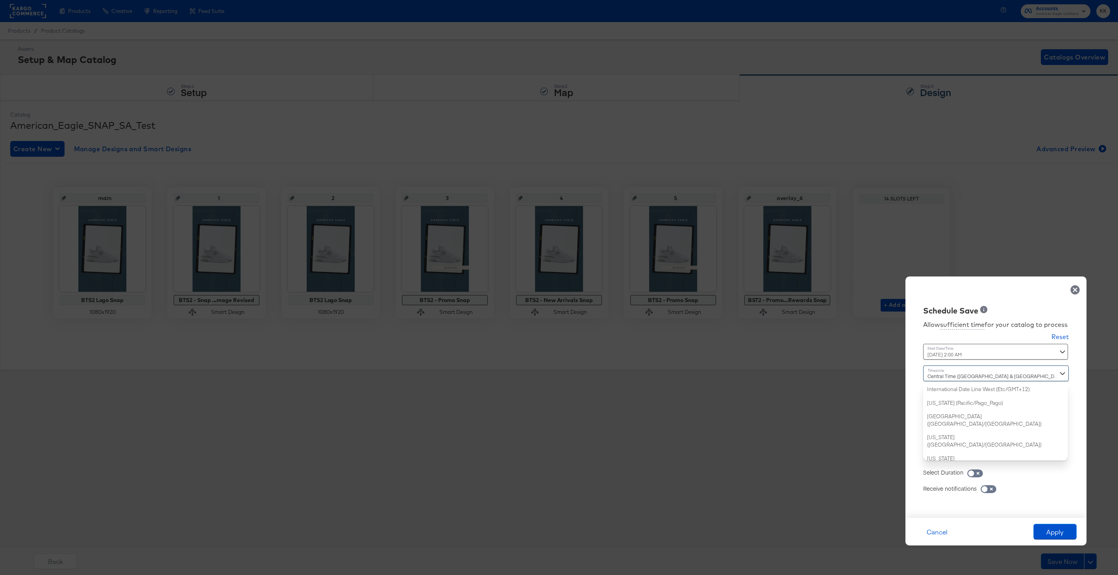
click at [932, 446] on div "Central Time (US & Canada) (America/Chicago) International Date Line West (Etc/…" at bounding box center [996, 412] width 146 height 95
type input "new"
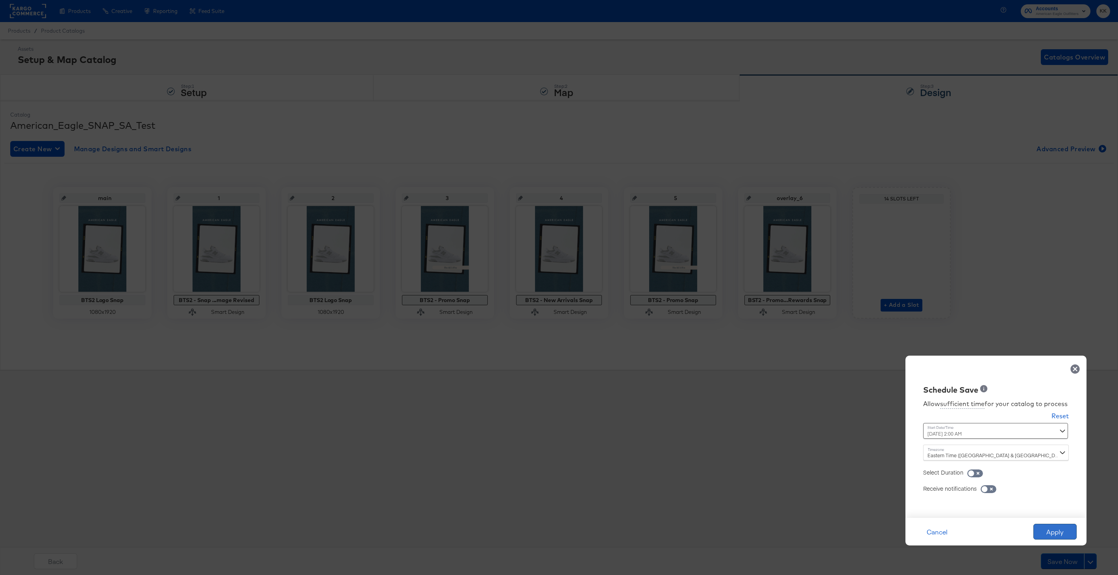
click at [1066, 538] on button "Apply" at bounding box center [1054, 532] width 43 height 16
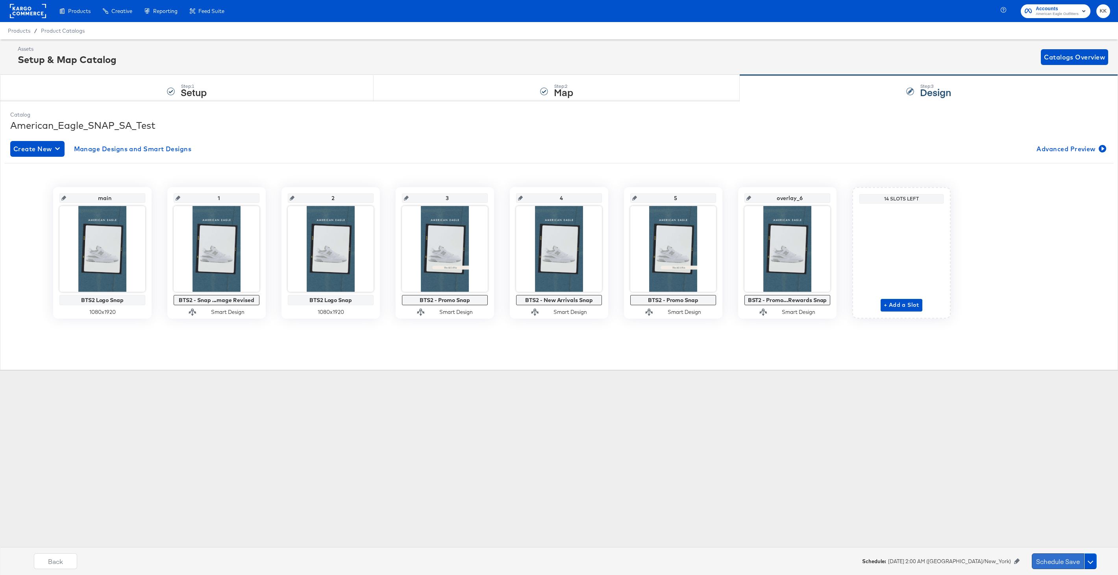
click at [1039, 563] on button "Schedule Save" at bounding box center [1058, 561] width 52 height 16
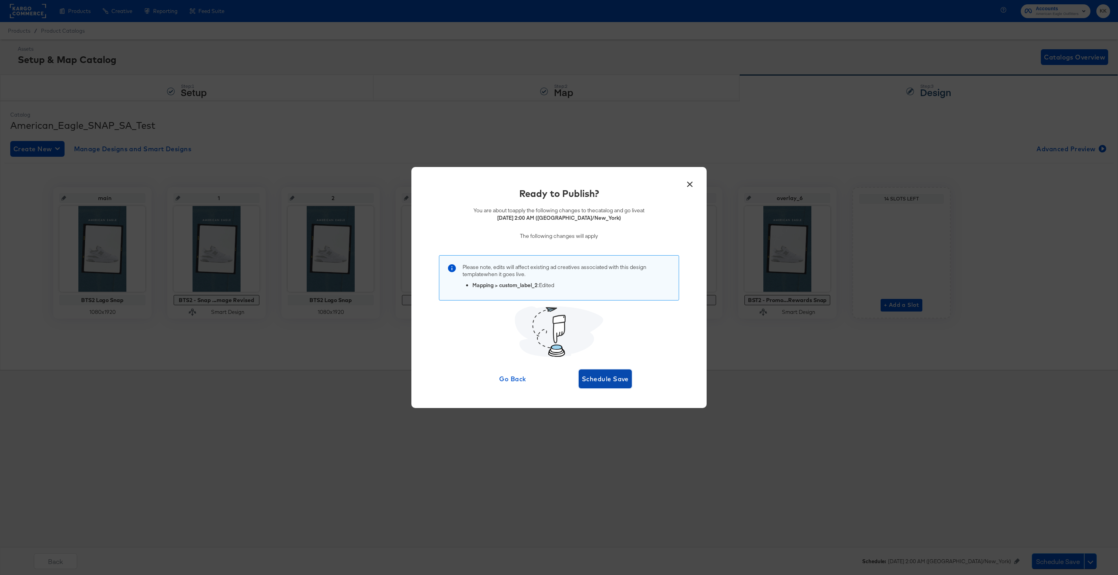
click at [616, 383] on span "Schedule Save" at bounding box center [605, 378] width 47 height 11
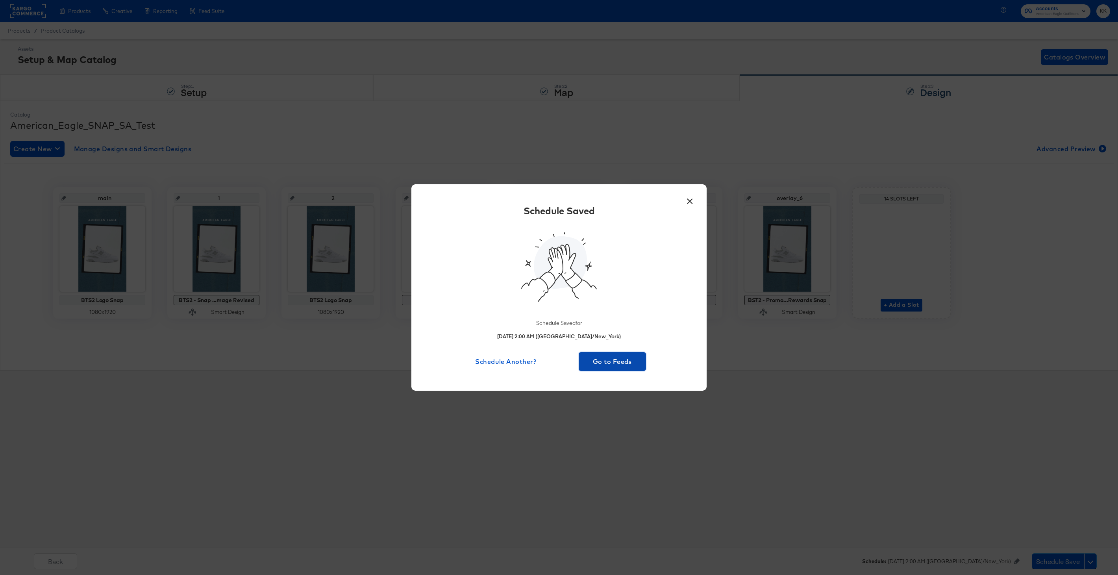
click at [613, 368] on button "Go to Feeds" at bounding box center [612, 361] width 67 height 19
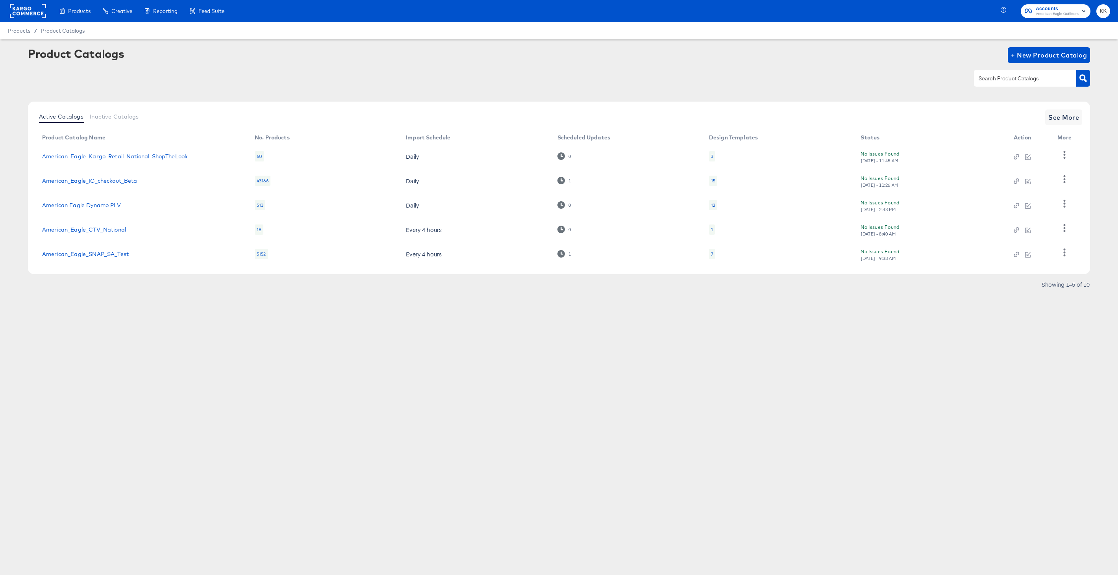
click at [333, 419] on div "Products Products Product Catalogs Enhance Your Product Catalog, Map Them to Pu…" at bounding box center [559, 287] width 1118 height 575
click at [106, 181] on link "American_Eagle_IG_checkout_Beta" at bounding box center [89, 181] width 95 height 6
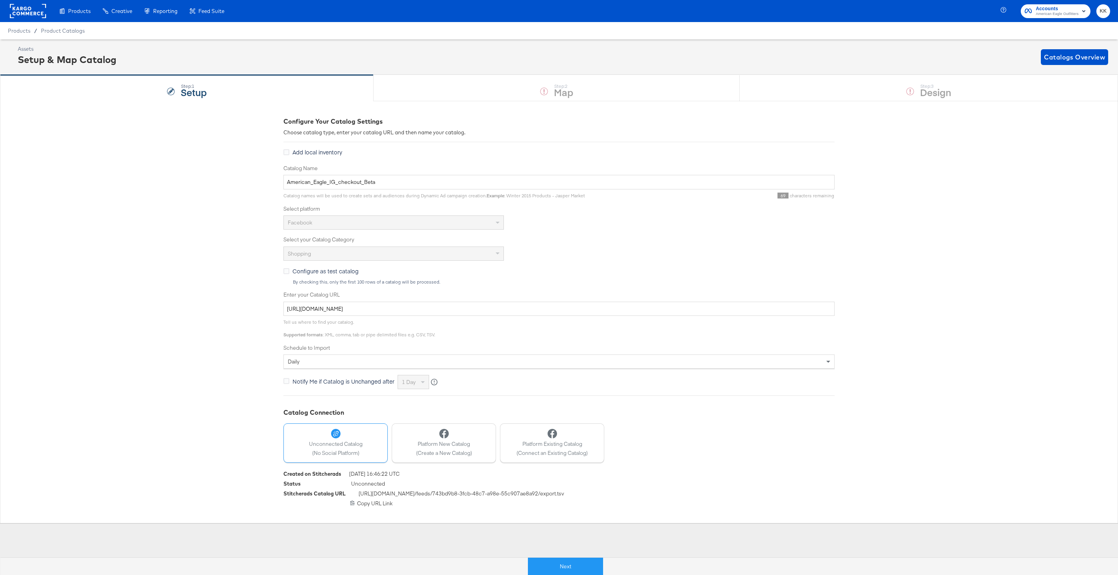
click at [316, 354] on div "daily" at bounding box center [558, 361] width 551 height 14
click at [230, 361] on div "Configure Your Catalog Settings Choose catalog type, enter your catalog URL and…" at bounding box center [559, 312] width 1118 height 422
click at [27, 7] on rect at bounding box center [28, 11] width 36 height 14
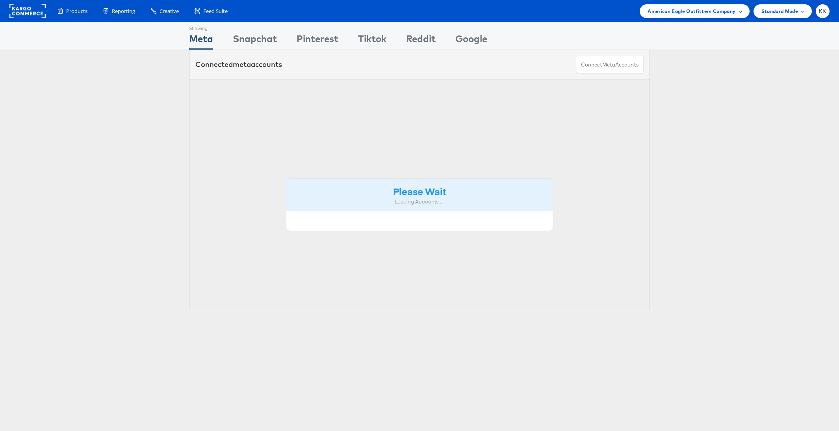
click at [732, 4] on div "American Eagle Outfitters Company" at bounding box center [693, 11] width 109 height 14
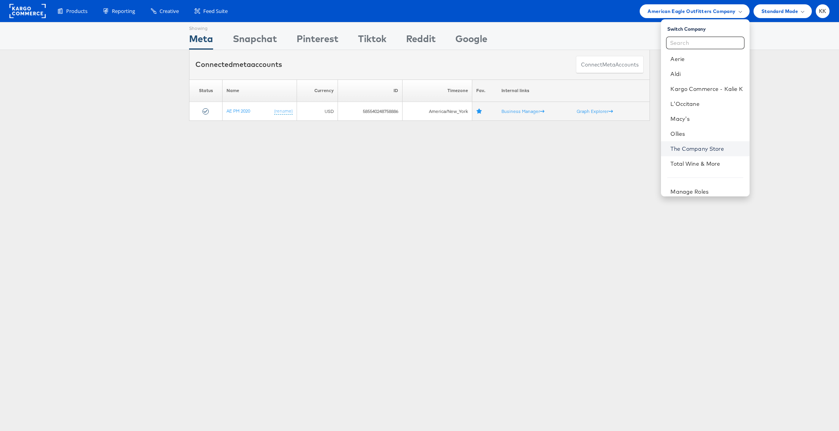
click at [689, 146] on link "The Company Store" at bounding box center [706, 149] width 72 height 8
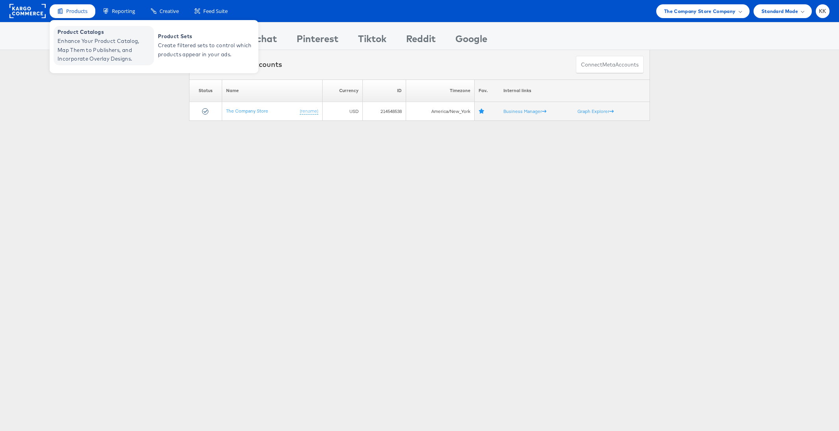
click at [79, 43] on span "Enhance Your Product Catalog, Map Them to Publishers, and Incorporate Overlay D…" at bounding box center [104, 50] width 94 height 27
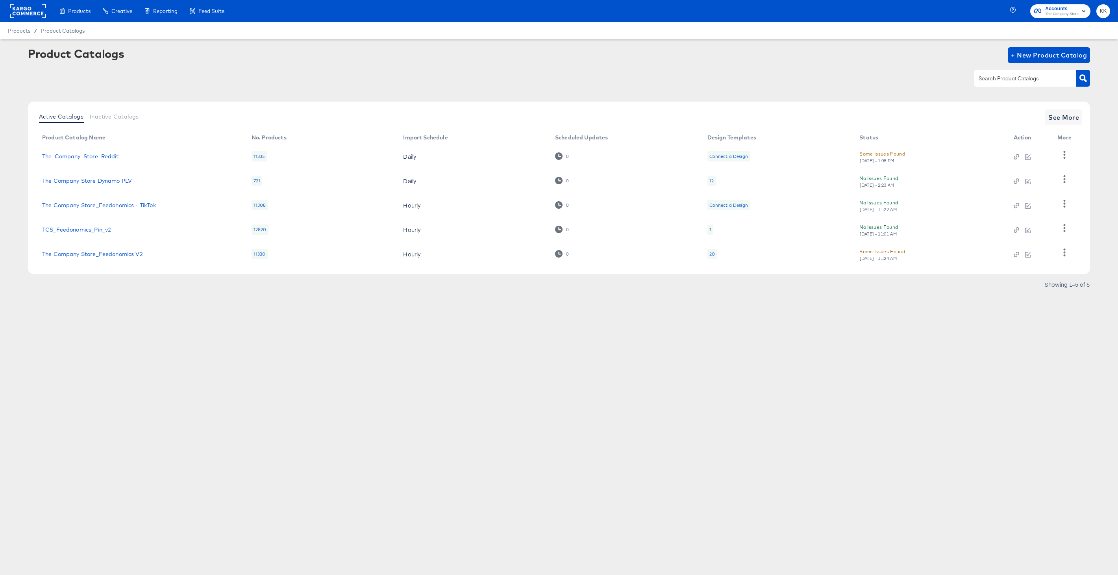
click at [26, 12] on rect at bounding box center [28, 11] width 36 height 14
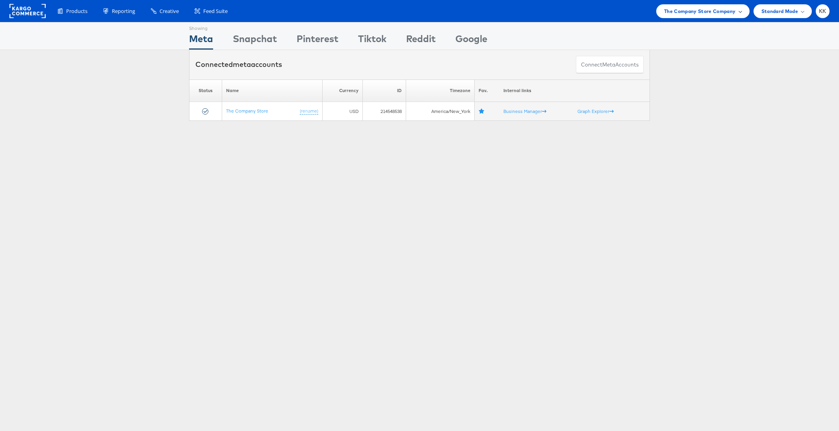
click at [697, 7] on span "The Company Store Company" at bounding box center [700, 11] width 72 height 8
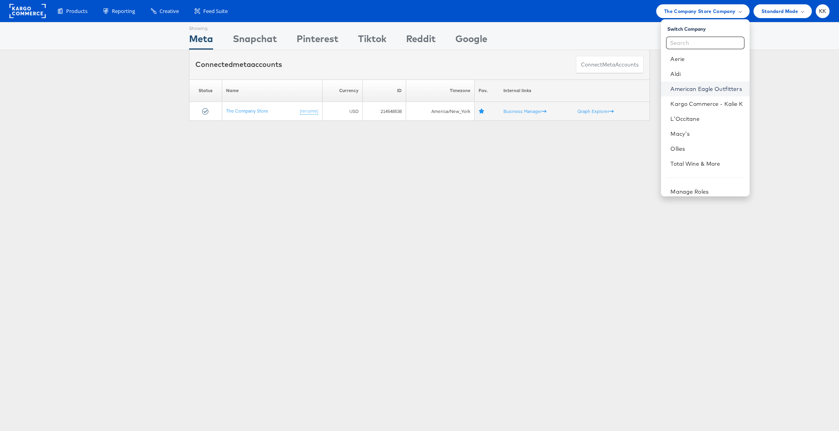
click at [705, 87] on link "American Eagle Outfitters" at bounding box center [706, 89] width 72 height 8
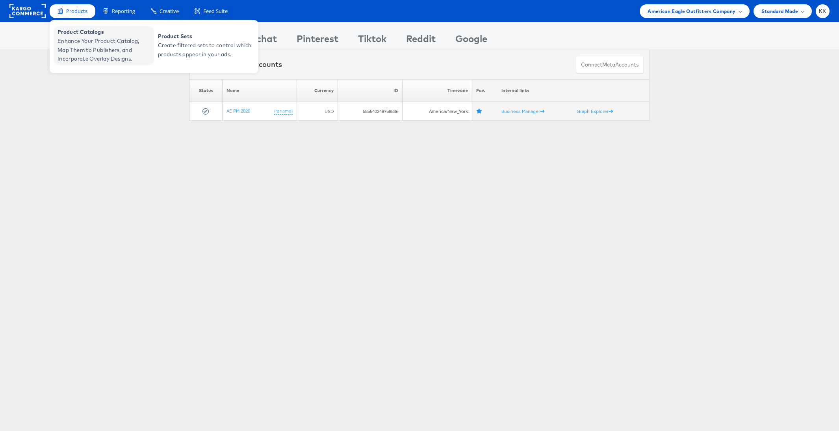
click at [71, 45] on span "Enhance Your Product Catalog, Map Them to Publishers, and Incorporate Overlay D…" at bounding box center [104, 50] width 94 height 27
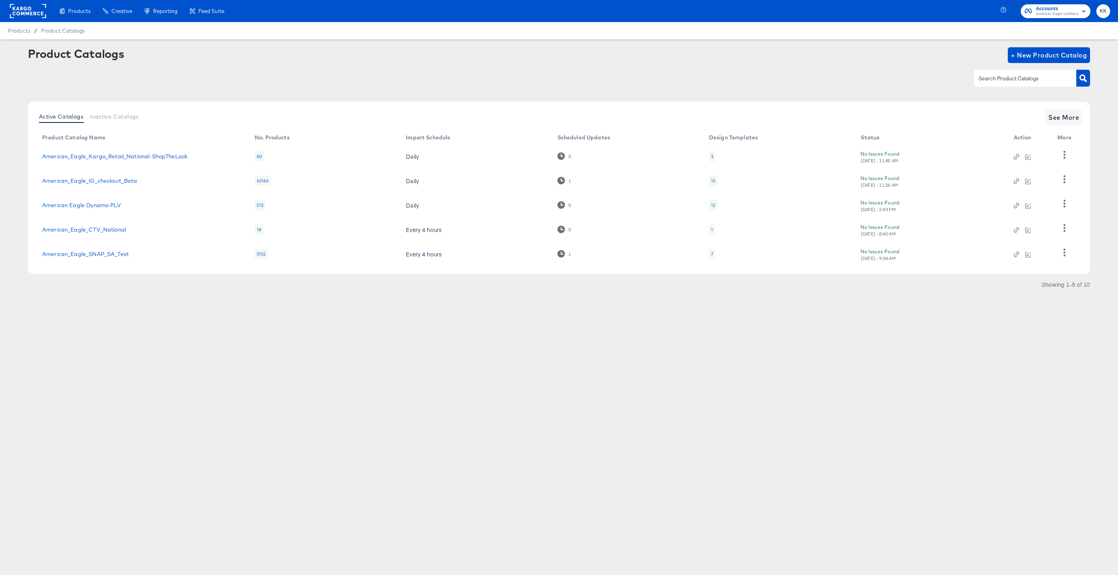
click at [21, 15] on rect at bounding box center [28, 11] width 36 height 14
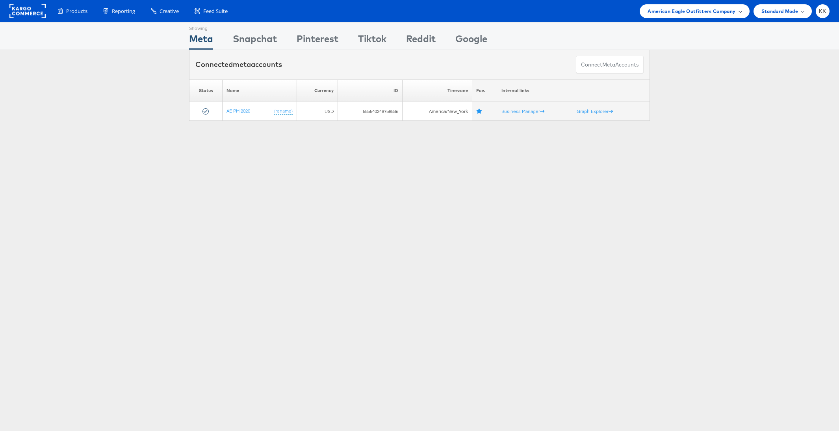
click at [719, 12] on span "American Eagle Outfitters Company" at bounding box center [691, 11] width 88 height 8
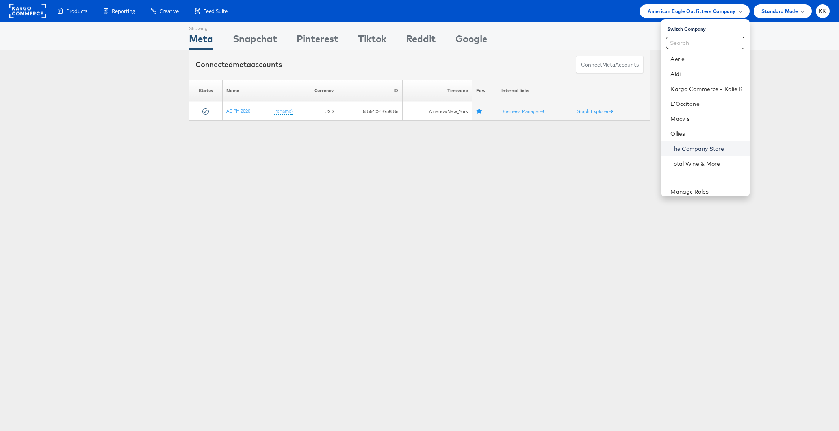
click at [710, 150] on link "The Company Store" at bounding box center [706, 149] width 72 height 8
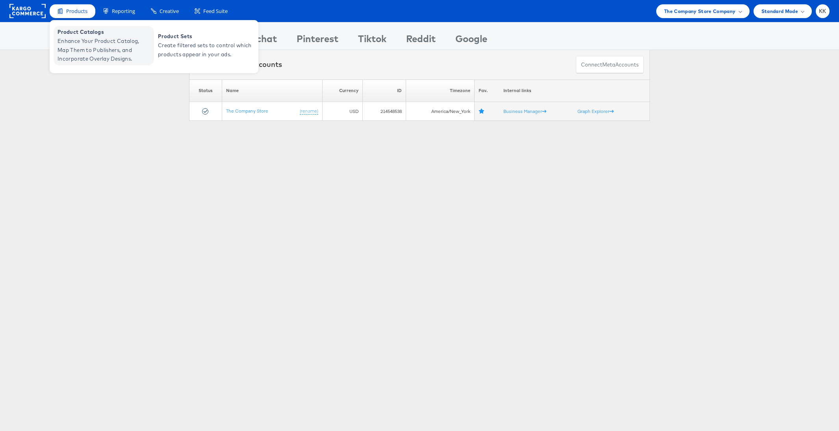
click at [70, 43] on span "Enhance Your Product Catalog, Map Them to Publishers, and Incorporate Overlay D…" at bounding box center [104, 50] width 94 height 27
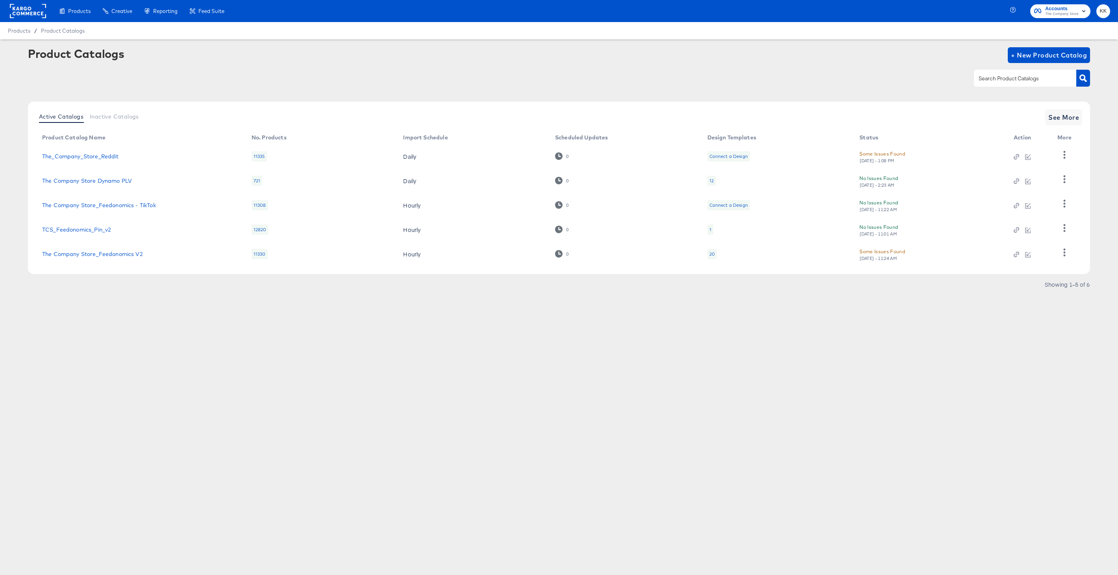
click at [21, 19] on div at bounding box center [28, 11] width 36 height 22
click at [21, 12] on rect at bounding box center [28, 11] width 36 height 14
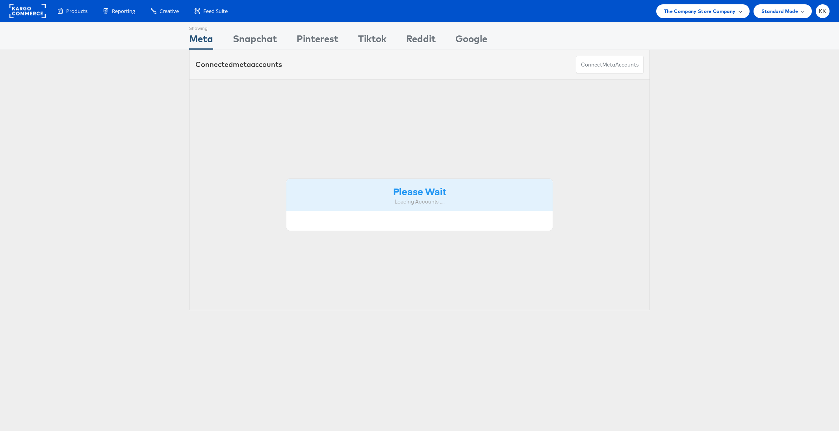
click at [729, 13] on span "The Company Store Company" at bounding box center [700, 11] width 72 height 8
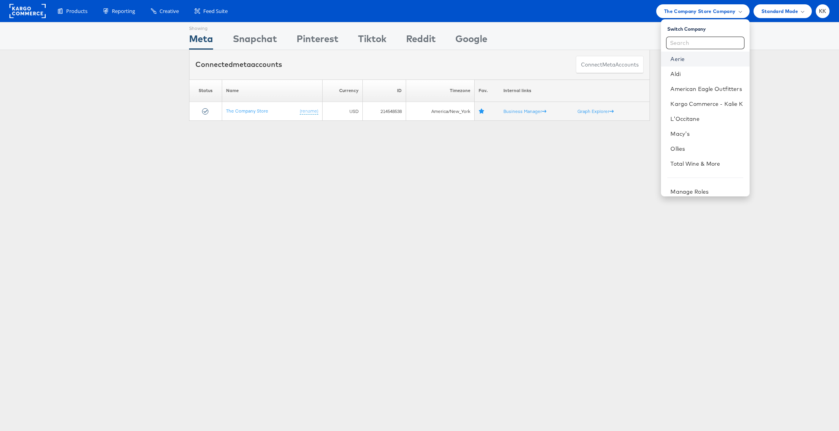
click at [697, 59] on link "Aerie" at bounding box center [706, 59] width 72 height 8
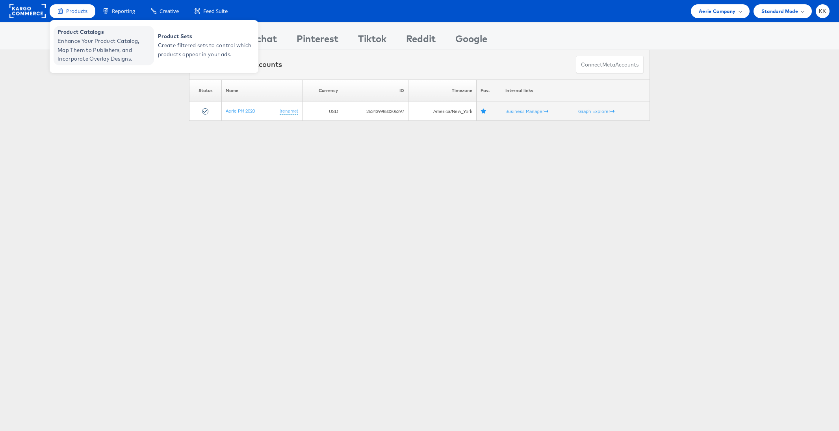
click at [78, 46] on span "Enhance Your Product Catalog, Map Them to Publishers, and Incorporate Overlay D…" at bounding box center [104, 50] width 94 height 27
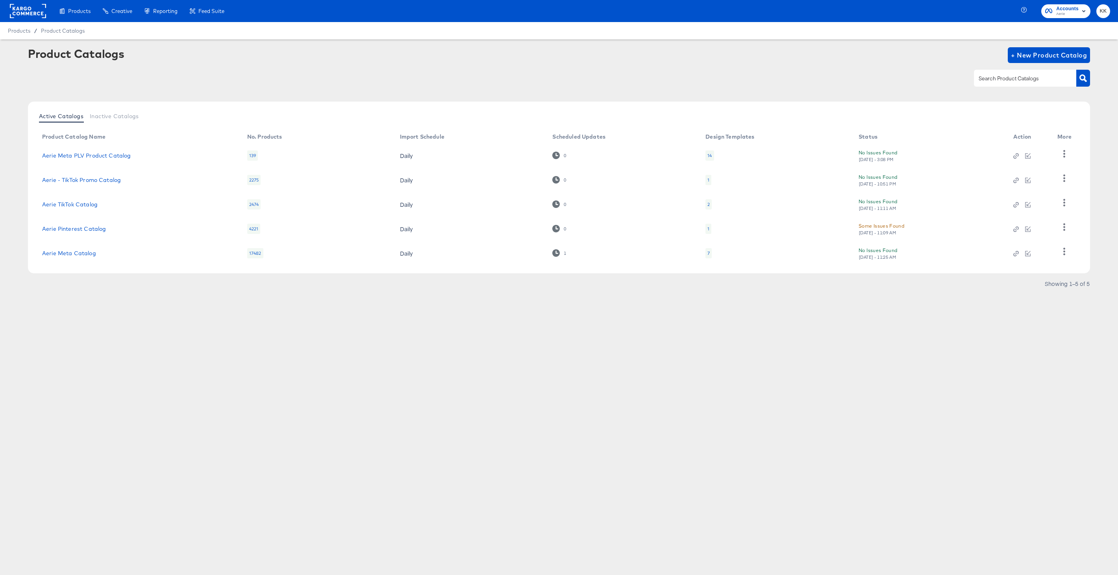
click at [30, 11] on rect at bounding box center [28, 11] width 36 height 14
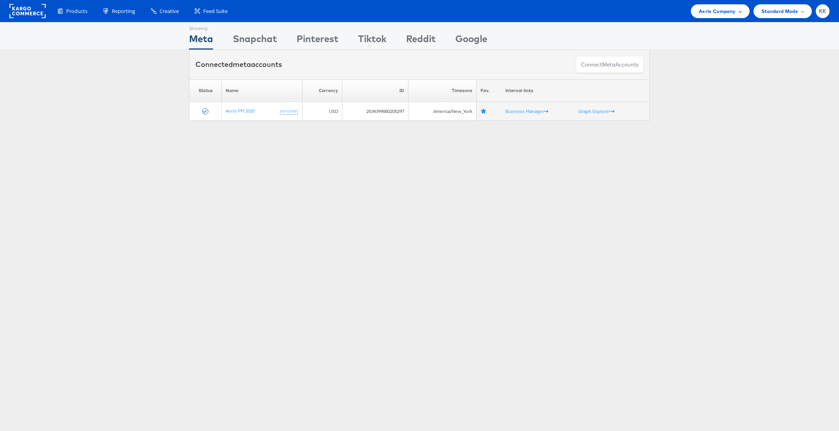
click at [725, 14] on span "Aerie Company" at bounding box center [716, 11] width 37 height 8
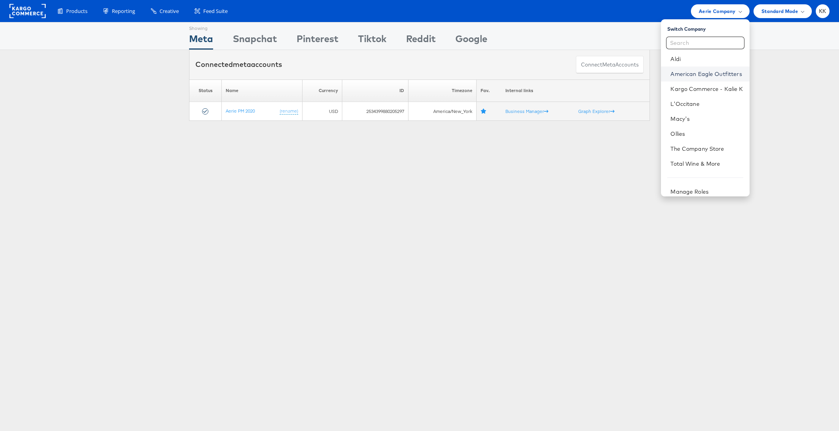
click at [700, 74] on link "American Eagle Outfitters" at bounding box center [706, 74] width 72 height 8
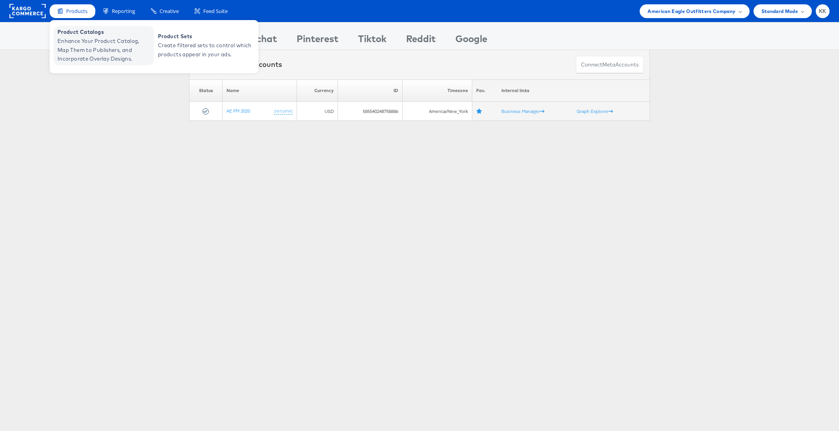
click at [73, 44] on span "Enhance Your Product Catalog, Map Them to Publishers, and Incorporate Overlay D…" at bounding box center [104, 50] width 94 height 27
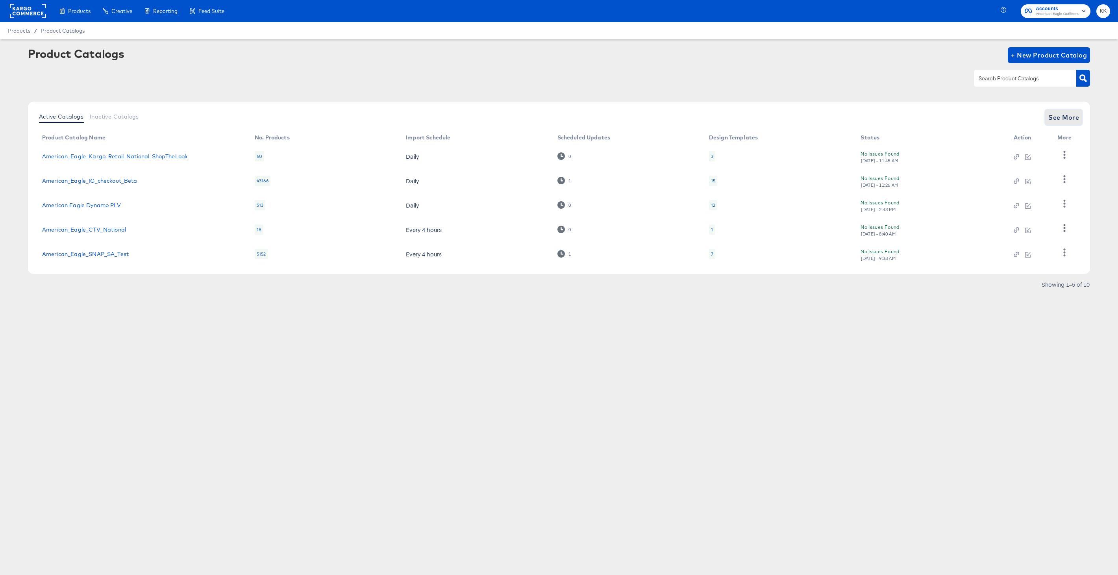
click at [1070, 118] on span "See More" at bounding box center [1063, 117] width 31 height 11
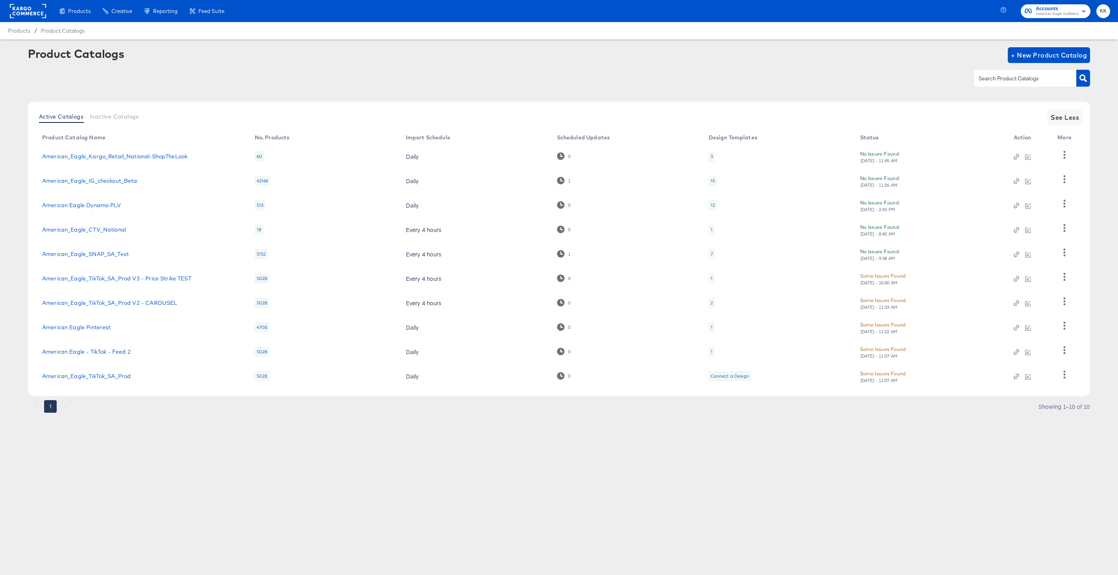
click at [276, 439] on article "Product Catalogs + New Product Catalog Active Catalogs Inactive Catalogs See Le…" at bounding box center [559, 239] width 1118 height 401
click at [50, 411] on button "1" at bounding box center [50, 406] width 13 height 13
click at [1055, 114] on span "See Less" at bounding box center [1065, 117] width 28 height 11
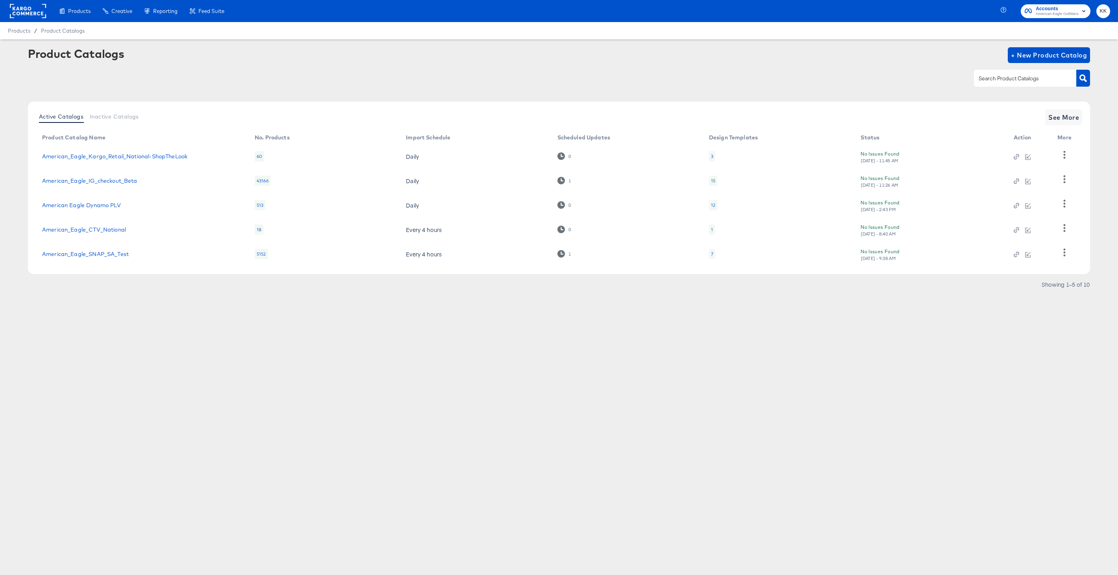
click at [220, 338] on div "Products Products Product Catalogs Enhance Your Product Catalog, Map Them to Pu…" at bounding box center [559, 287] width 1118 height 575
click at [1071, 109] on div "Active Catalogs Inactive Catalogs See More Product Catalog Name No. Products Im…" at bounding box center [559, 188] width 1062 height 172
click at [1071, 110] on button "See More" at bounding box center [1063, 117] width 37 height 16
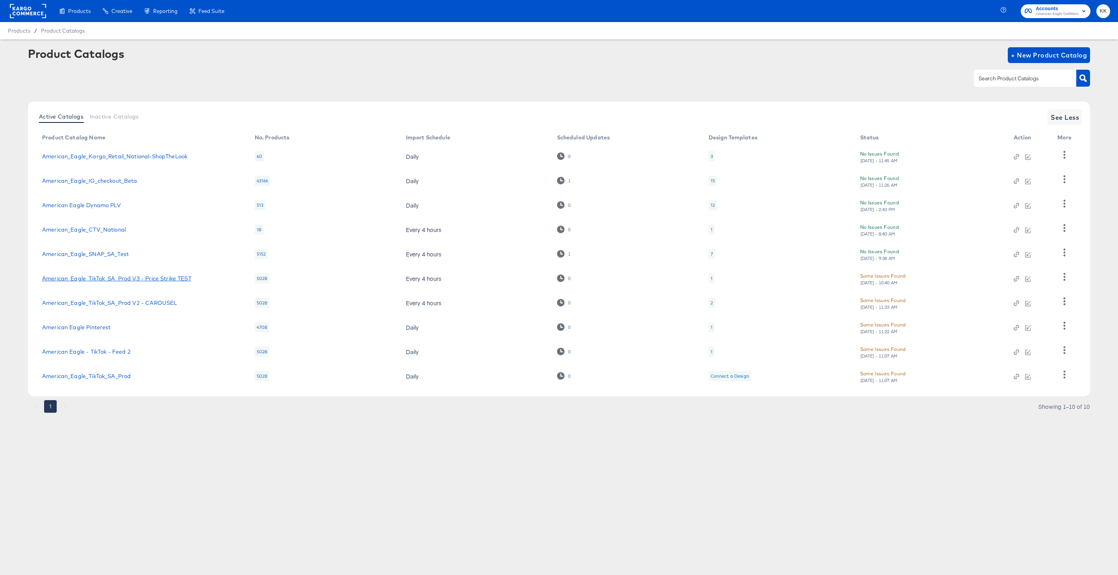
click at [162, 278] on link "American_Eagle_TikTok_SA_Prod V3 - Price Strike TEST" at bounding box center [116, 278] width 149 height 6
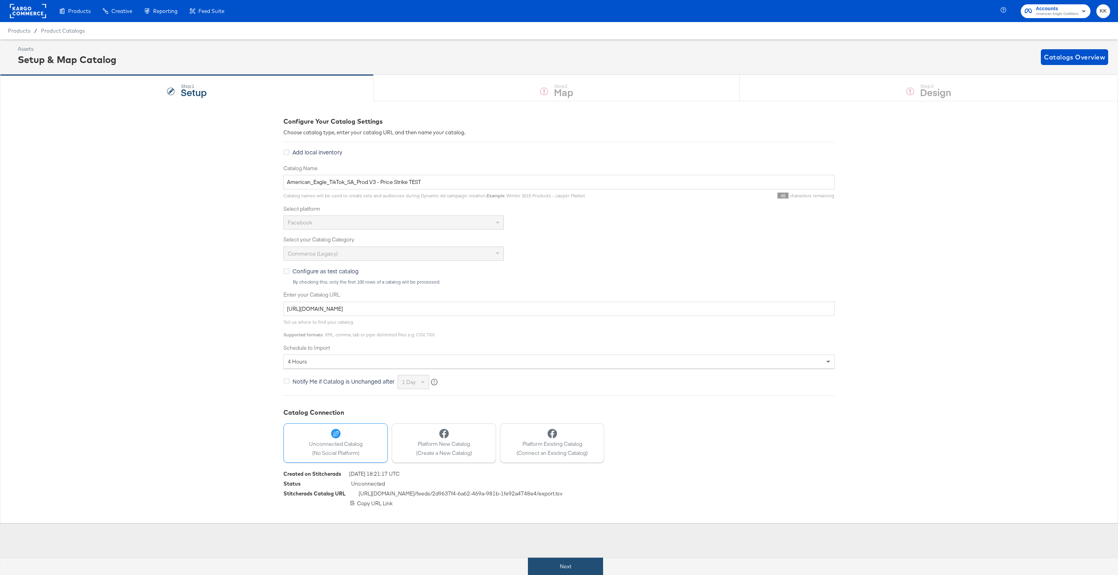
click at [551, 560] on button "Next" at bounding box center [565, 566] width 75 height 18
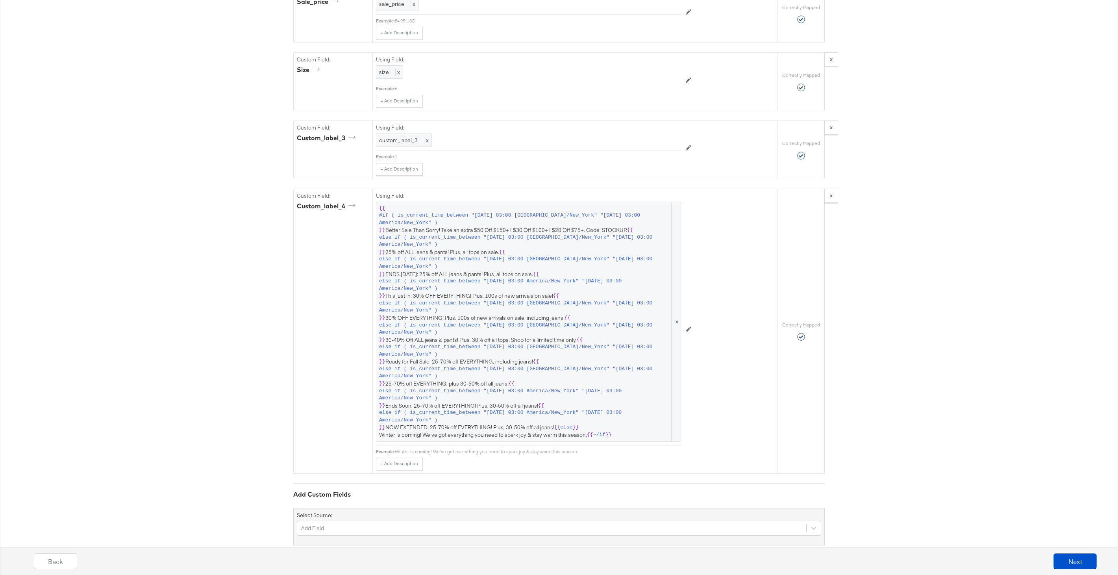
scroll to position [1572, 0]
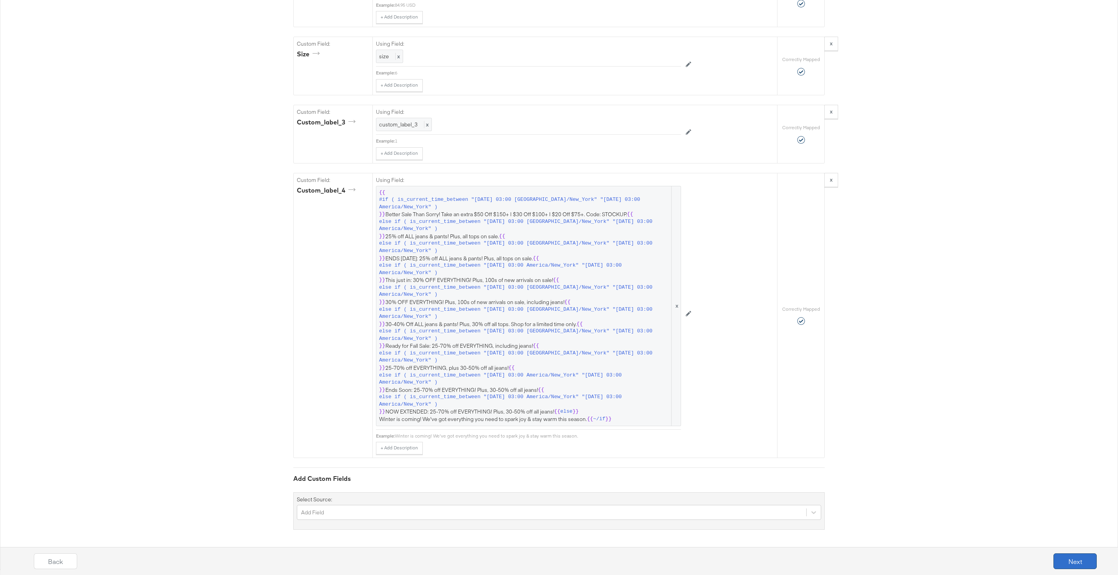
click at [1068, 561] on button "Next" at bounding box center [1075, 561] width 43 height 16
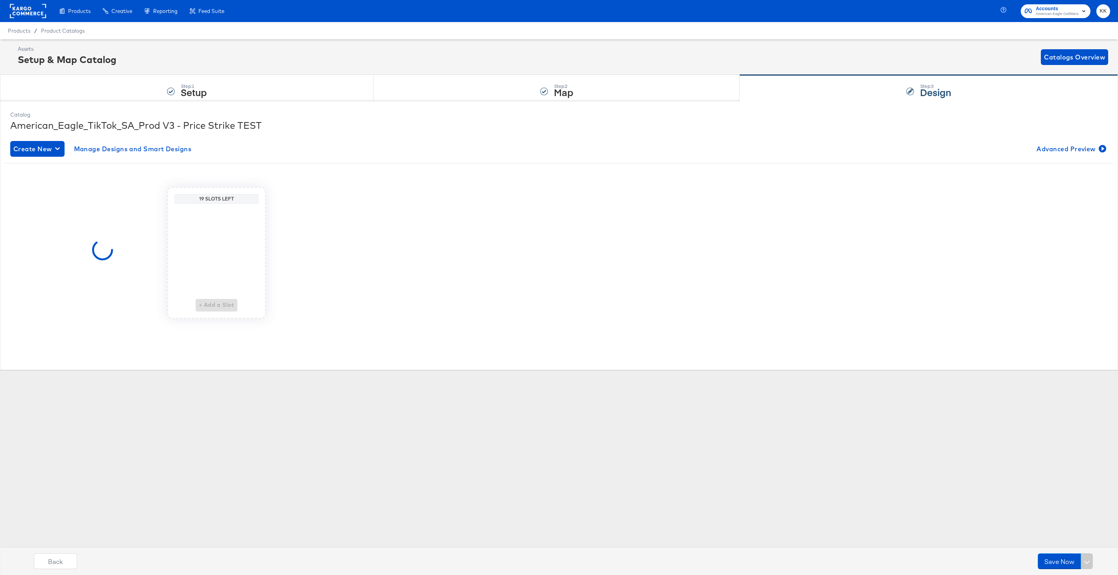
scroll to position [0, 0]
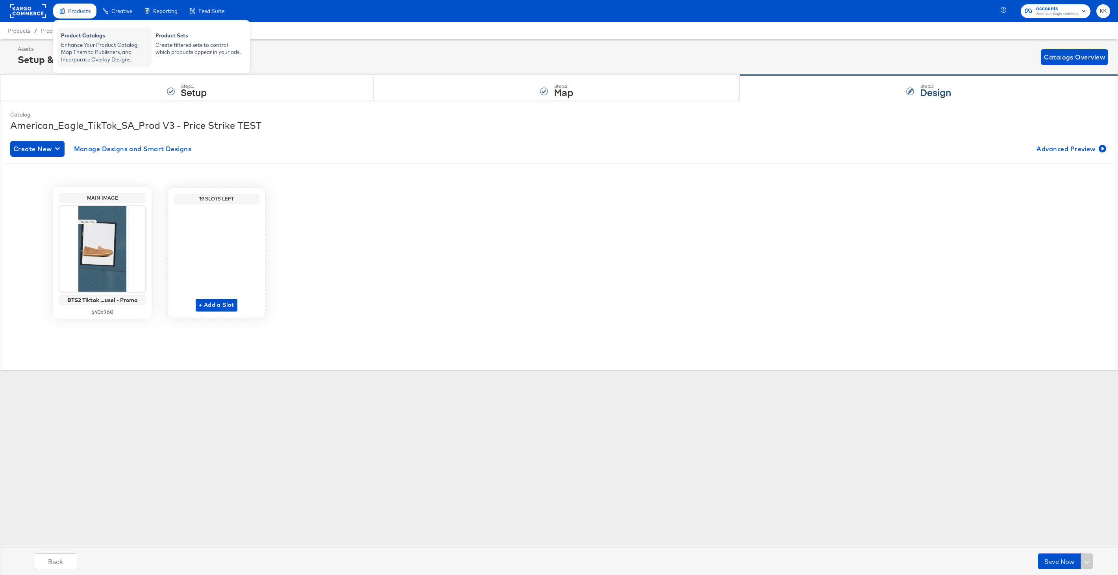
click at [76, 44] on div "Enhance Your Product Catalog, Map Them to Publishers, and Incorporate Overlay D…" at bounding box center [104, 52] width 87 height 22
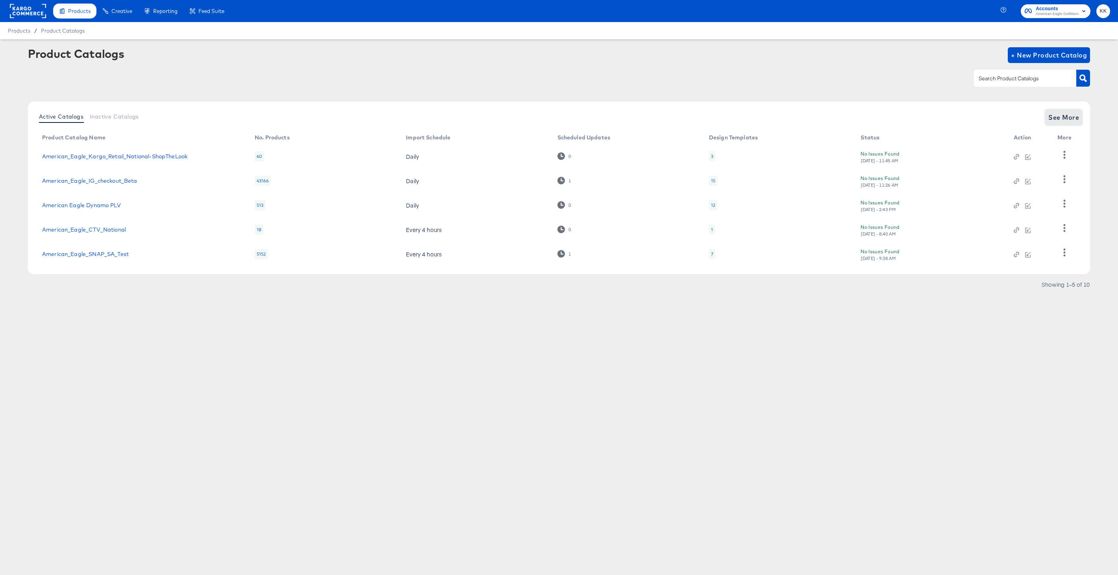
click at [1079, 115] on button "See More" at bounding box center [1063, 117] width 37 height 16
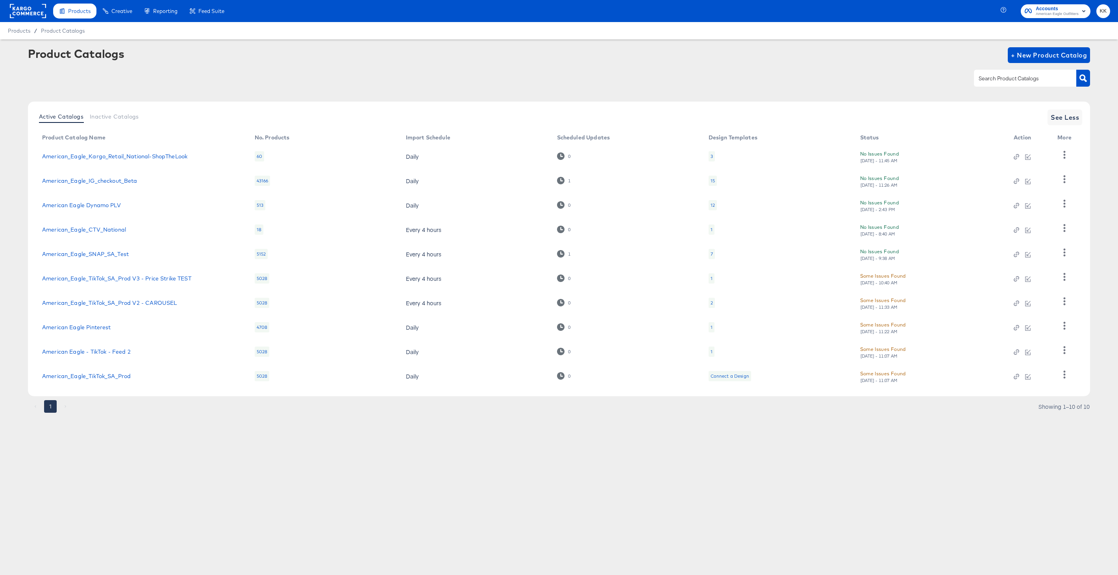
click at [135, 298] on td "American_Eagle_TikTok_SA_Prod V2 - CAROUSEL" at bounding box center [142, 303] width 213 height 24
click at [108, 307] on td "American_Eagle_TikTok_SA_Prod V2 - CAROUSEL" at bounding box center [142, 303] width 213 height 24
click at [100, 304] on link "American_Eagle_TikTok_SA_Prod V2 - CAROUSEL" at bounding box center [109, 303] width 135 height 6
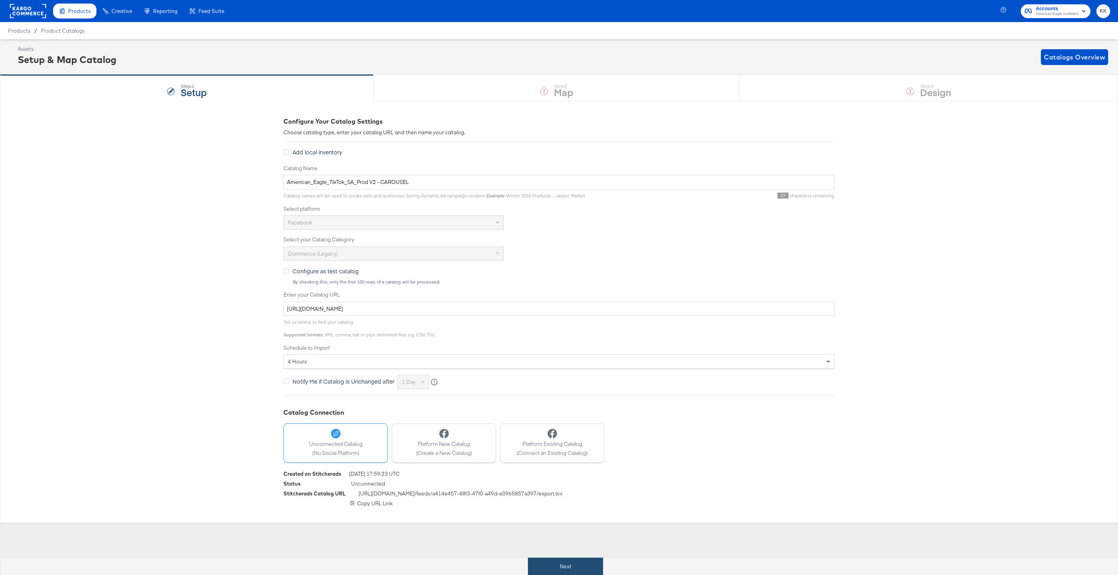
click at [561, 563] on button "Next" at bounding box center [565, 566] width 75 height 18
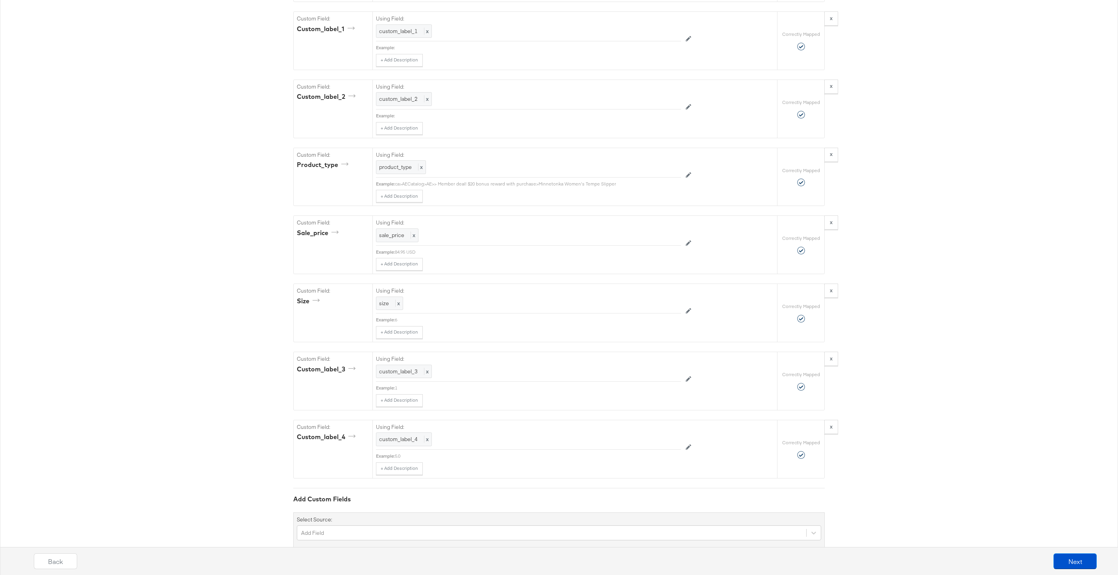
scroll to position [1280, 0]
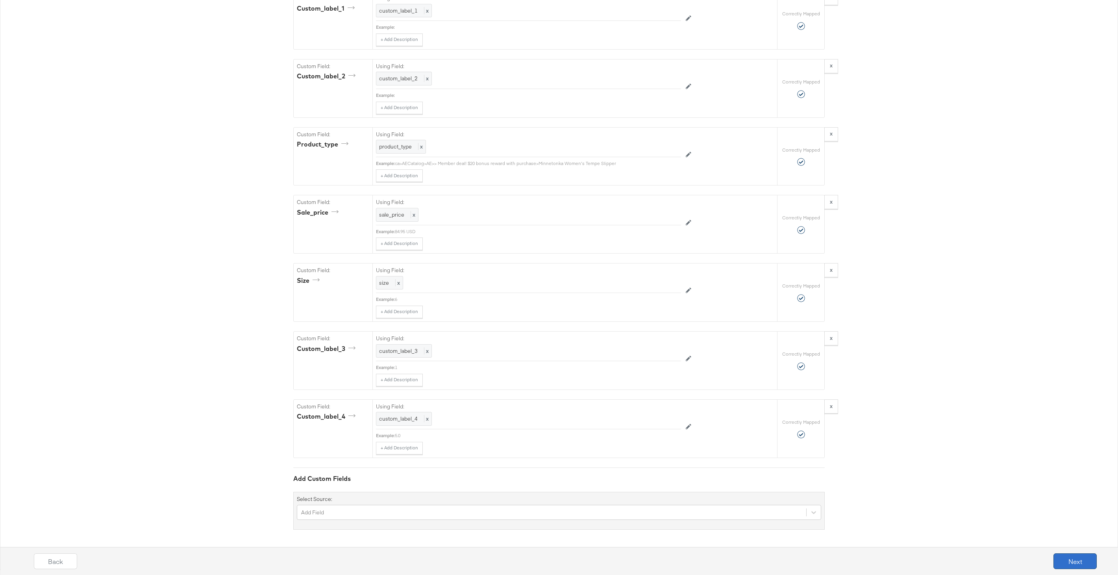
click at [1093, 556] on button "Next" at bounding box center [1075, 561] width 43 height 16
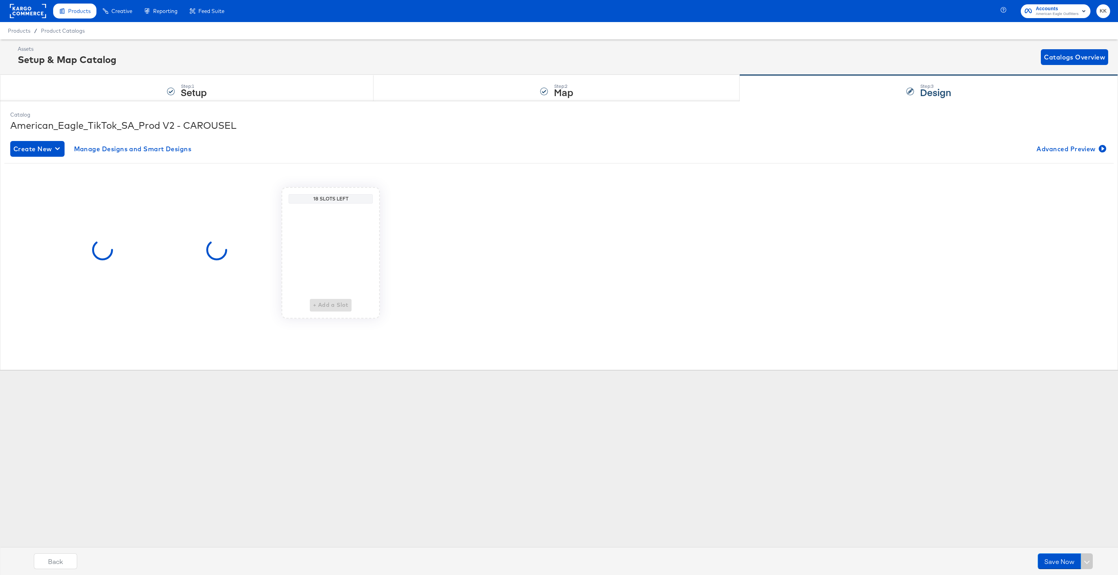
scroll to position [0, 0]
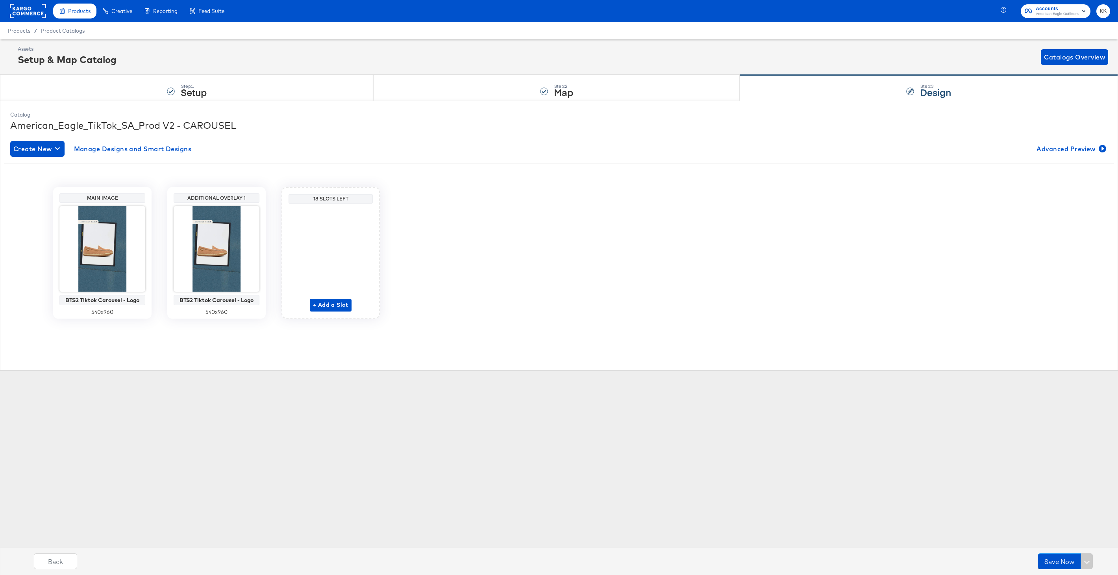
click at [31, 16] on rect at bounding box center [28, 11] width 36 height 14
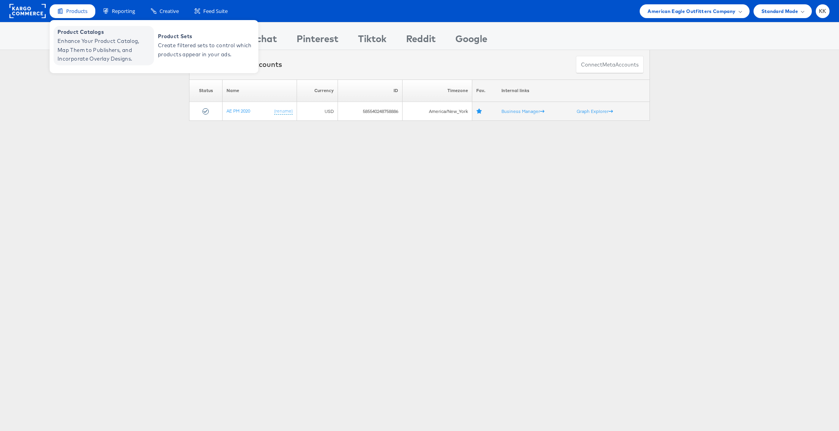
click at [64, 42] on span "Enhance Your Product Catalog, Map Them to Publishers, and Incorporate Overlay D…" at bounding box center [104, 50] width 94 height 27
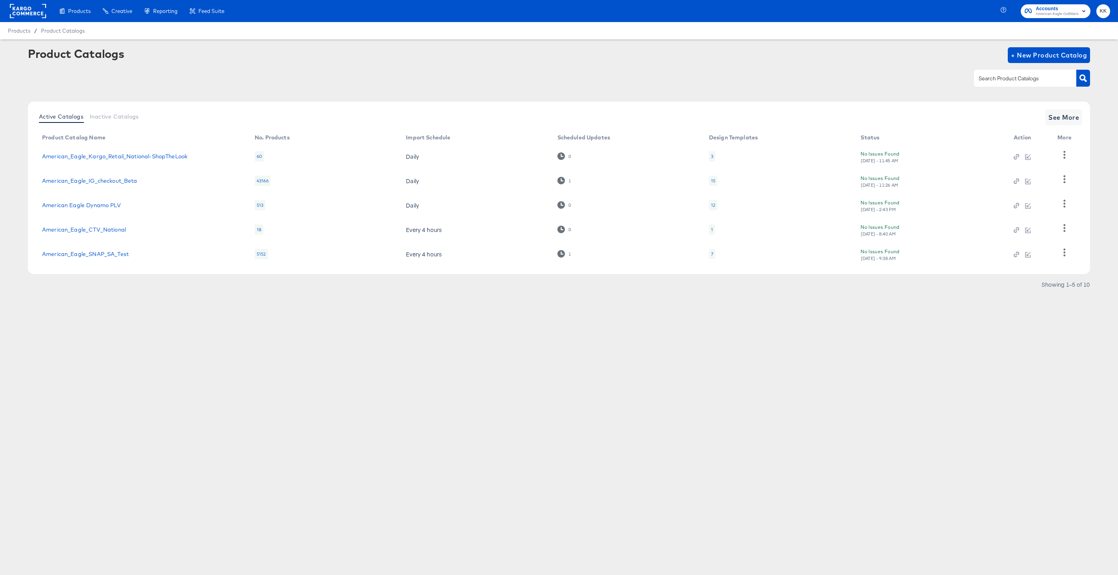
click at [28, 13] on rect at bounding box center [28, 11] width 36 height 14
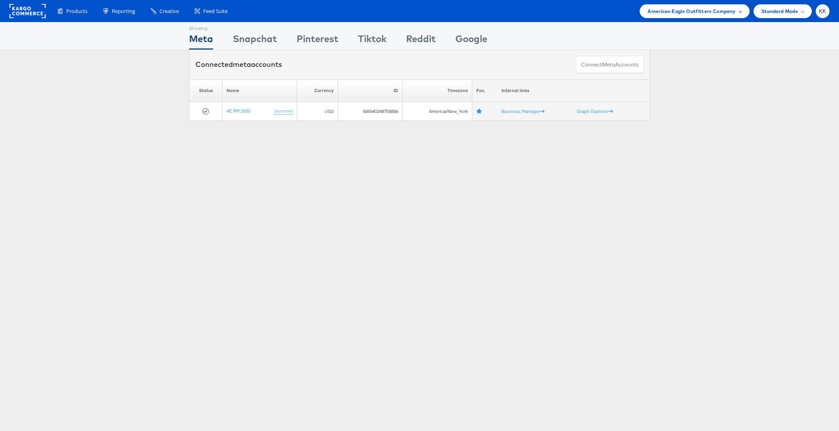
click at [674, 11] on span "American Eagle Outfitters Company" at bounding box center [691, 11] width 88 height 8
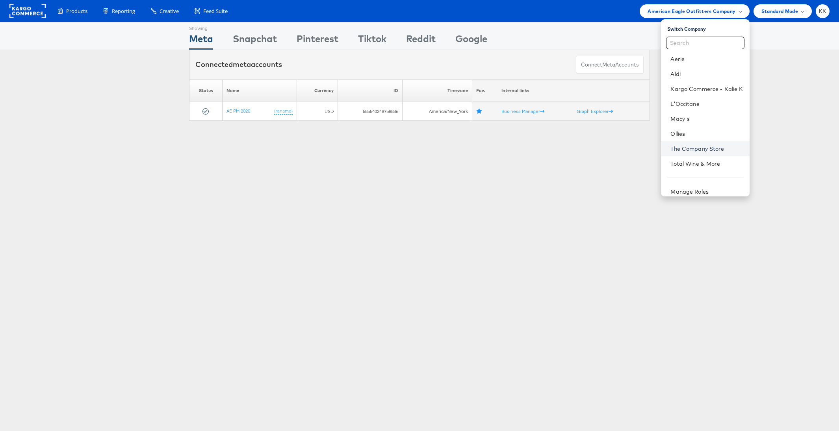
click at [699, 152] on link "The Company Store" at bounding box center [706, 149] width 72 height 8
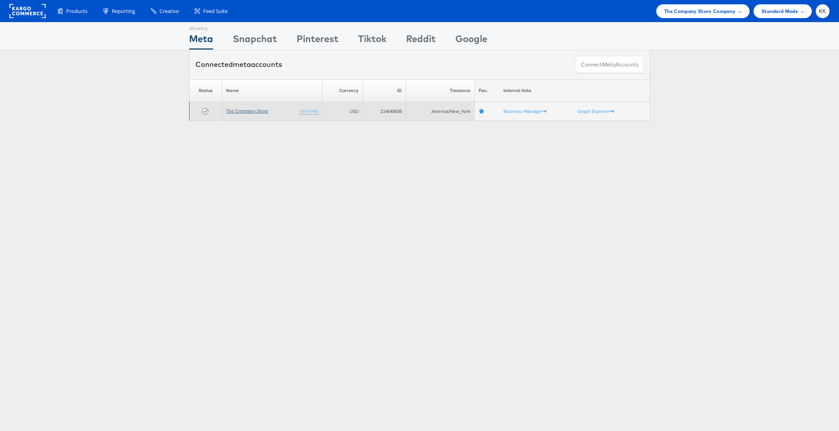
click at [239, 110] on link "The Company Store" at bounding box center [247, 111] width 42 height 6
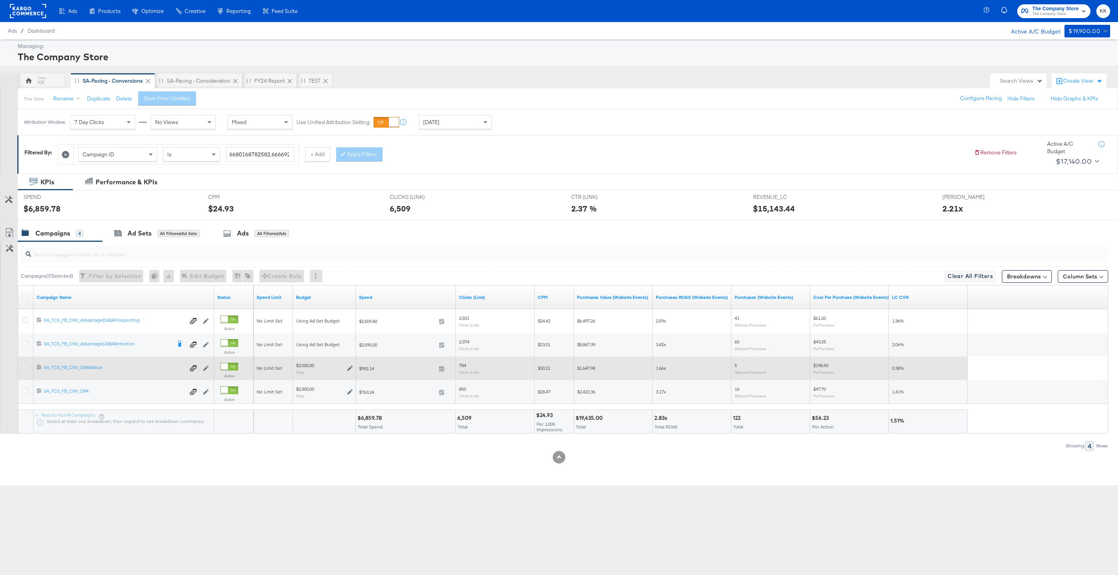
click at [22, 365] on icon at bounding box center [25, 367] width 6 height 6
click at [0, 0] on input "checkbox" at bounding box center [0, 0] width 0 height 0
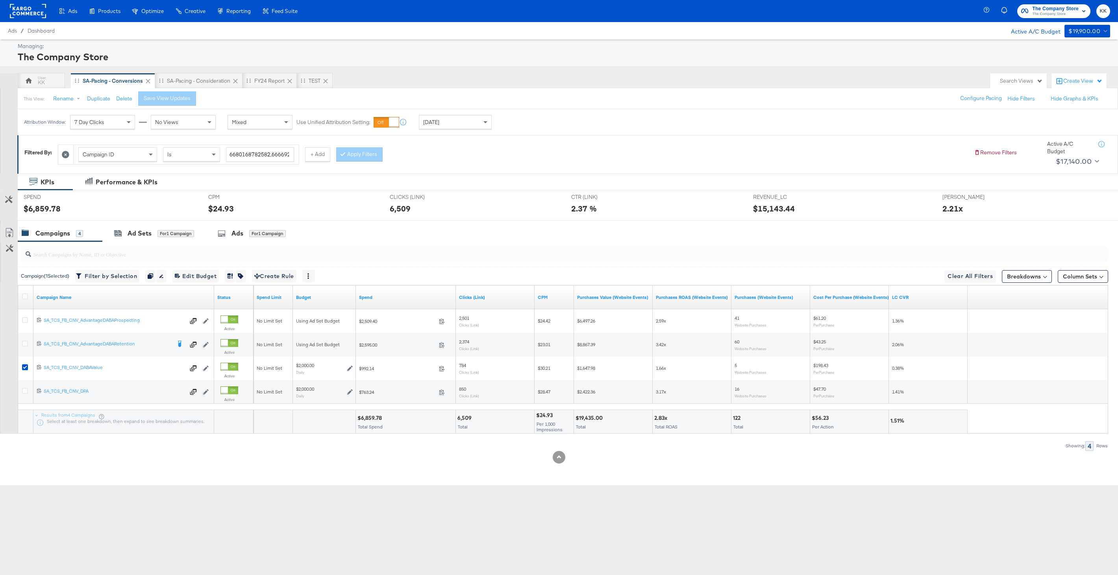
click at [162, 219] on div "SPEND SPEND $6,859.78" at bounding box center [110, 205] width 185 height 30
click at [162, 226] on div "Ad Sets for 1 Campaign" at bounding box center [154, 233] width 104 height 17
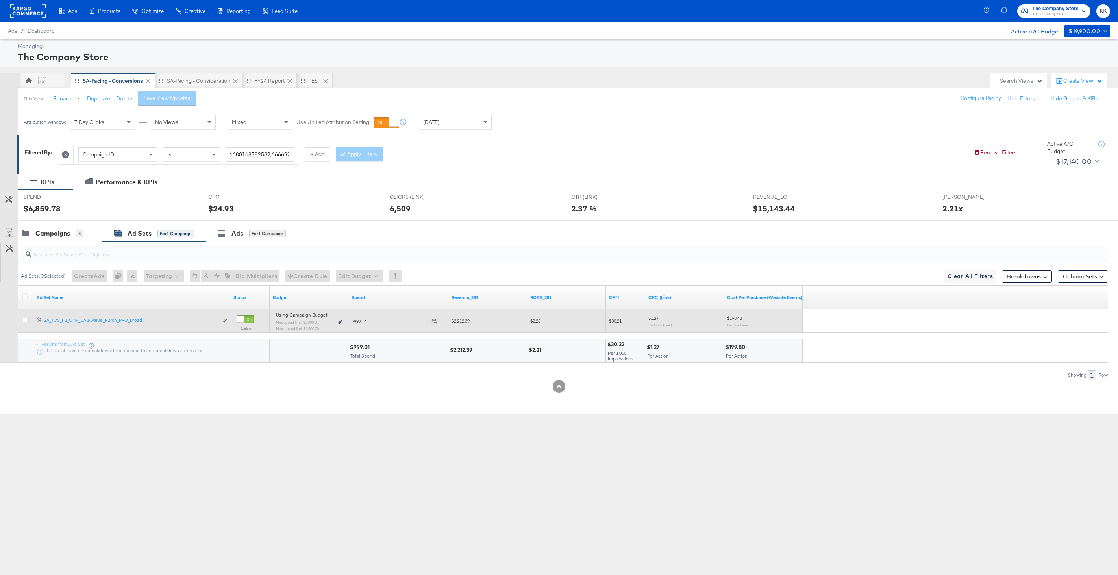
click at [342, 321] on icon at bounding box center [340, 322] width 4 height 4
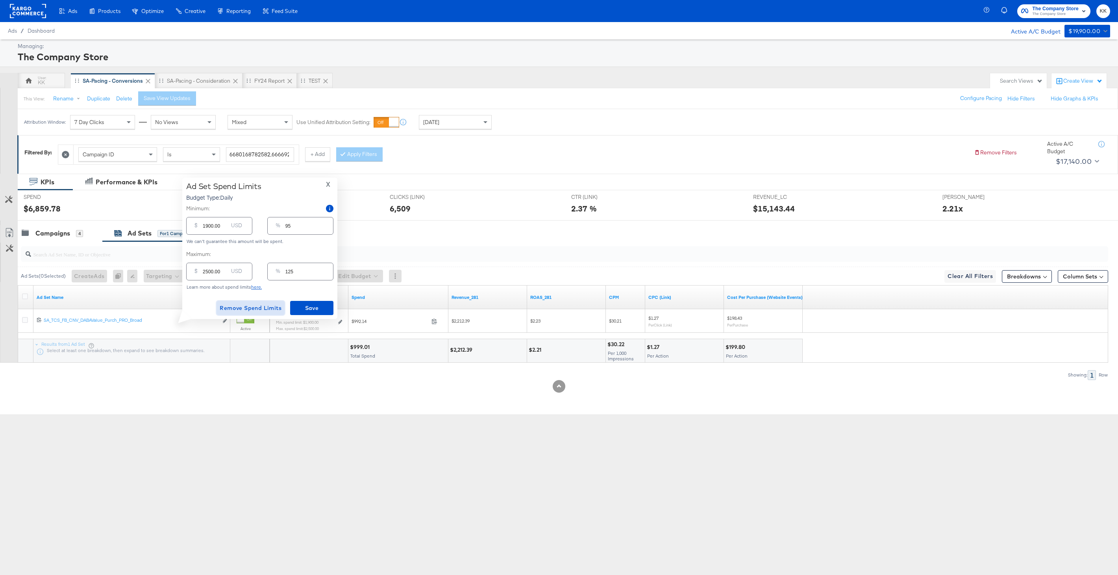
click at [243, 309] on span "Remove Spend Limits" at bounding box center [251, 308] width 62 height 10
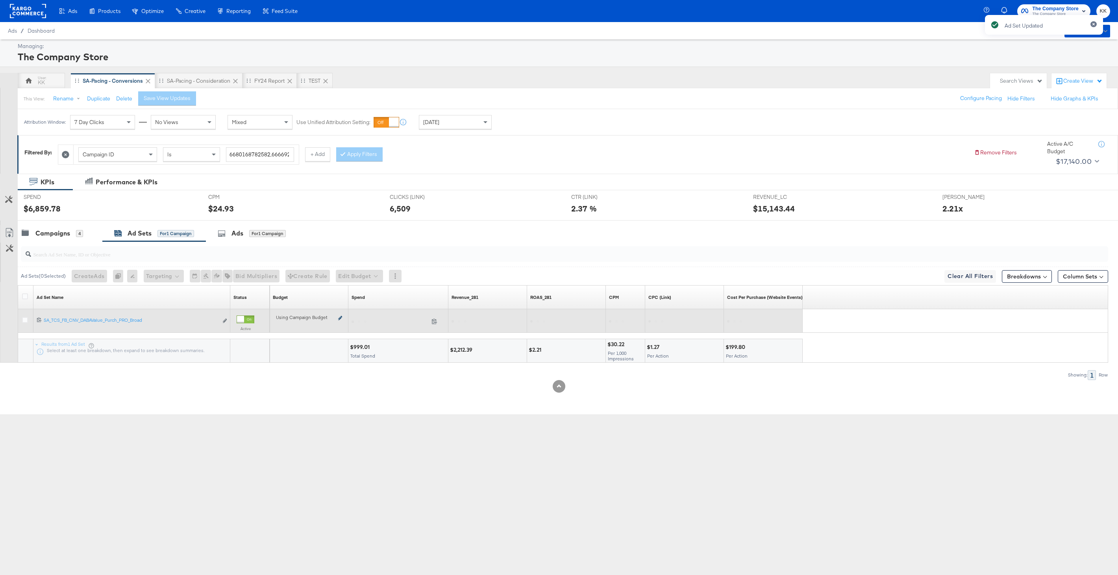
click at [340, 320] on icon at bounding box center [340, 318] width 4 height 4
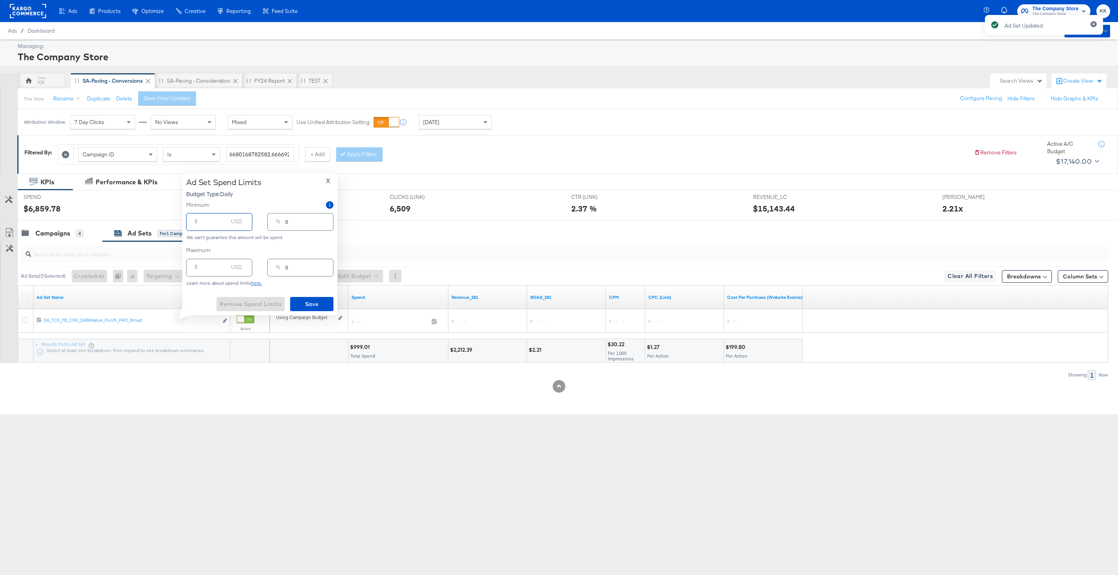
click at [217, 221] on input "number" at bounding box center [215, 218] width 25 height 17
type input "2"
type input "20"
type input "1"
type input "200"
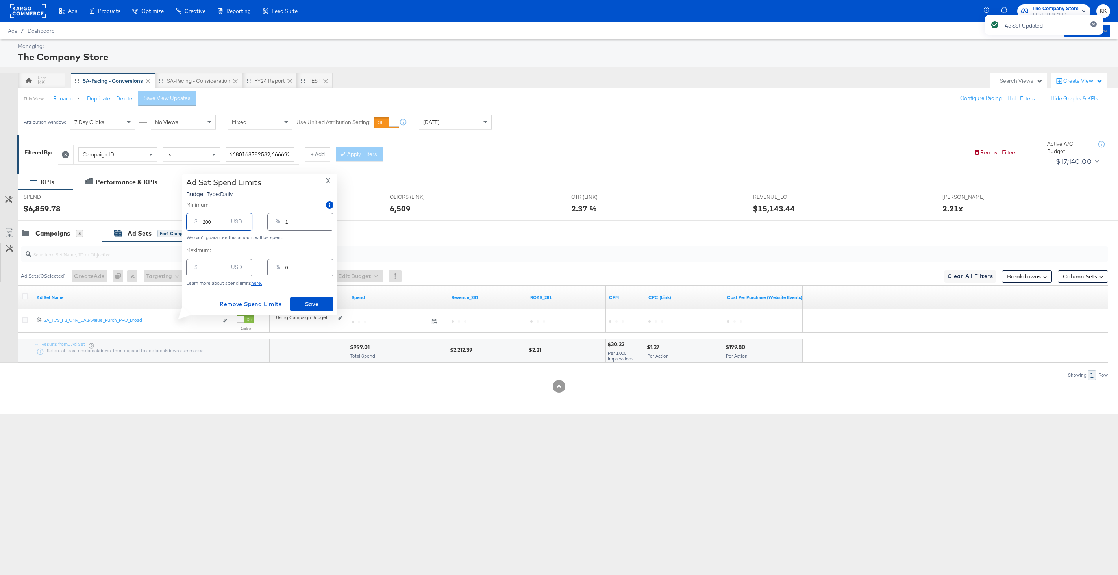
type input "10"
type input "2000"
type input "100"
type input "2000.00"
click at [307, 313] on div "Ad Set Spend Limits Budget Type: Daily X Minimum: $ 2000.00 USD % 100 We can't …" at bounding box center [259, 244] width 155 height 141
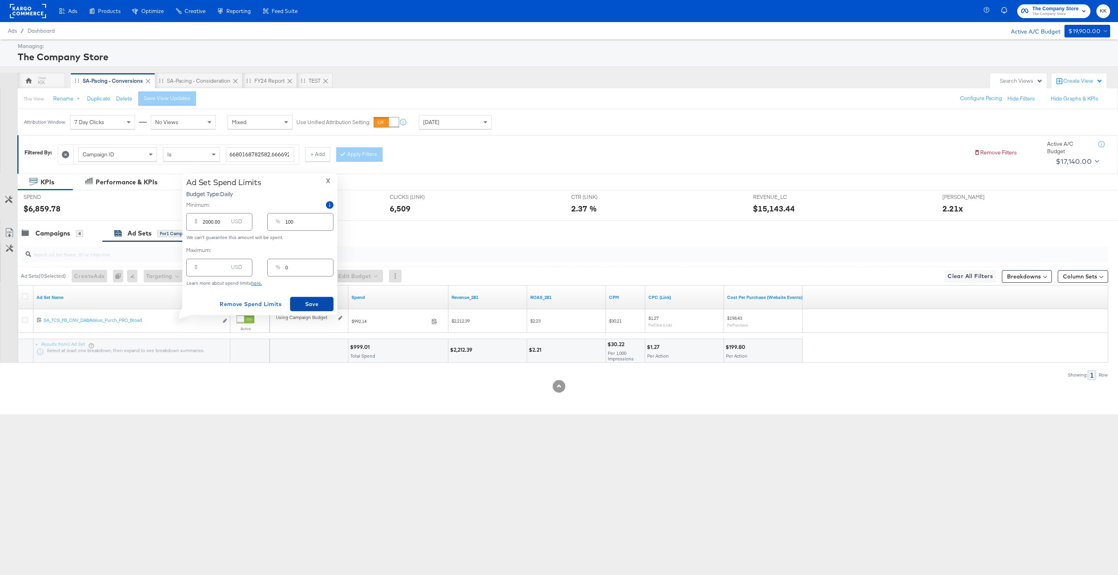
click at [320, 307] on span "Save" at bounding box center [311, 304] width 37 height 10
click at [52, 229] on div "Campaigns" at bounding box center [52, 233] width 35 height 9
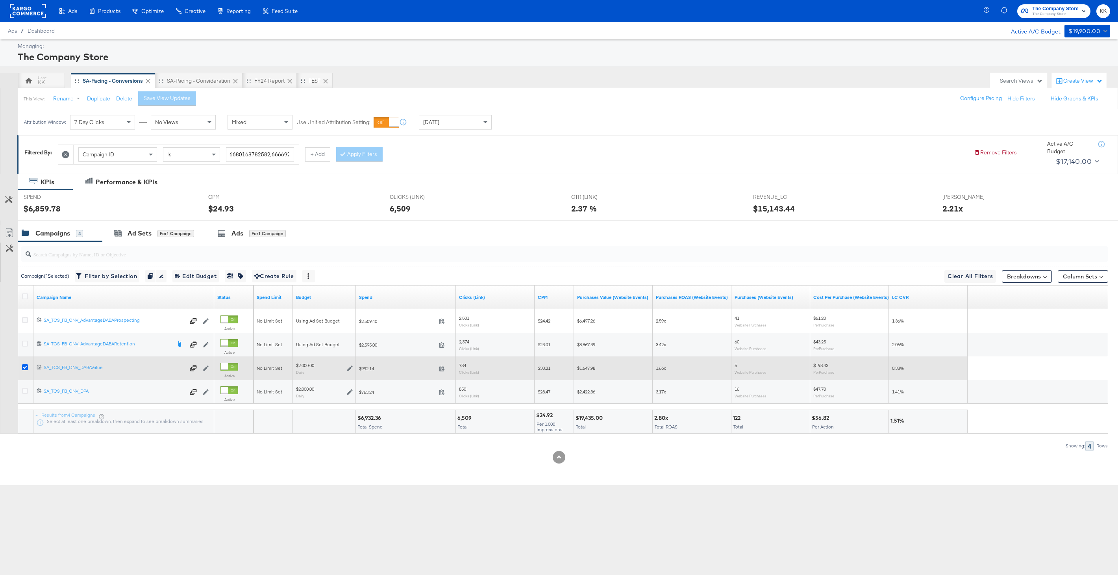
click at [26, 366] on icon at bounding box center [25, 367] width 6 height 6
click at [0, 0] on input "checkbox" at bounding box center [0, 0] width 0 height 0
